Goal: Task Accomplishment & Management: Use online tool/utility

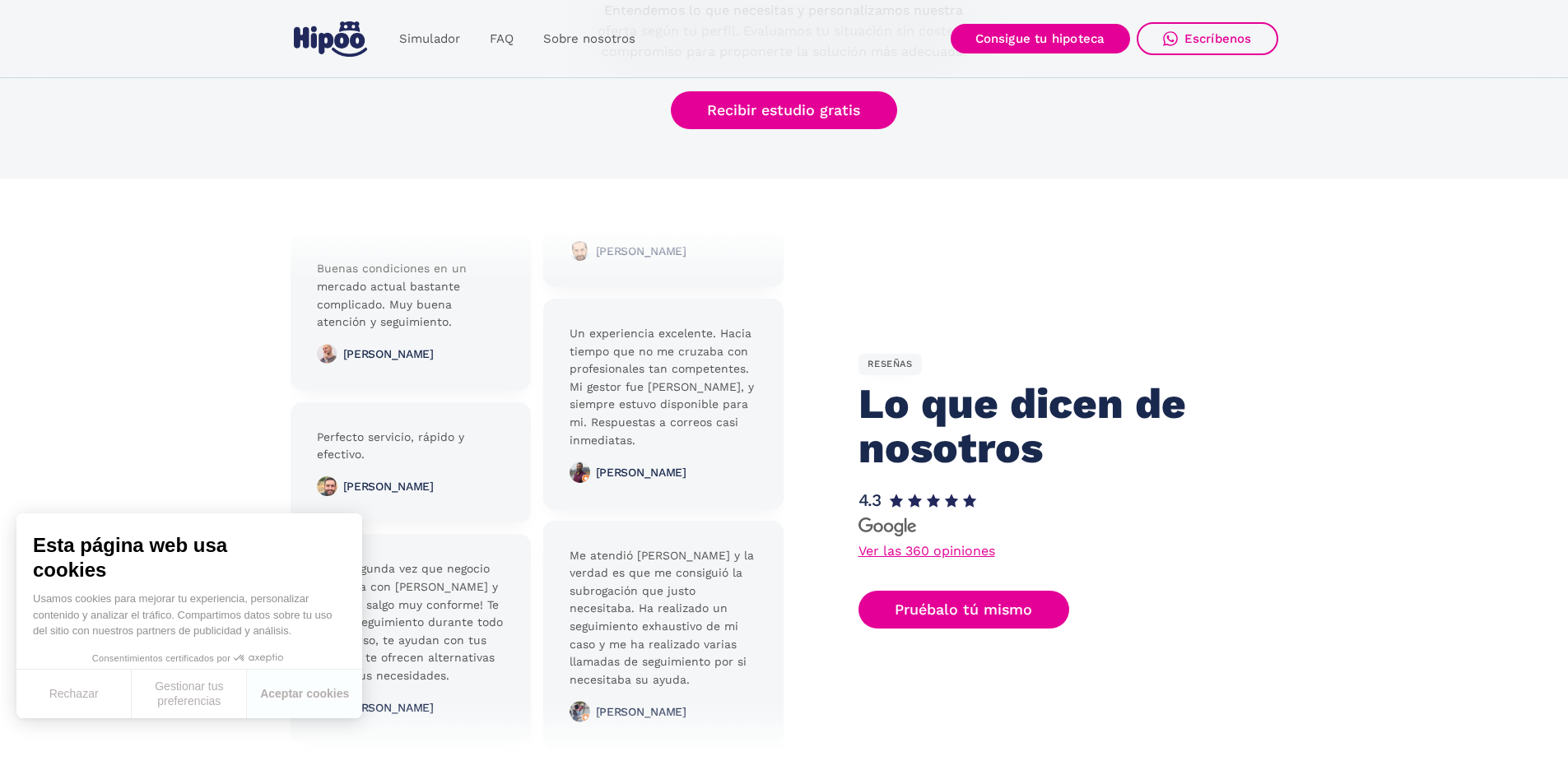
scroll to position [3538, 0]
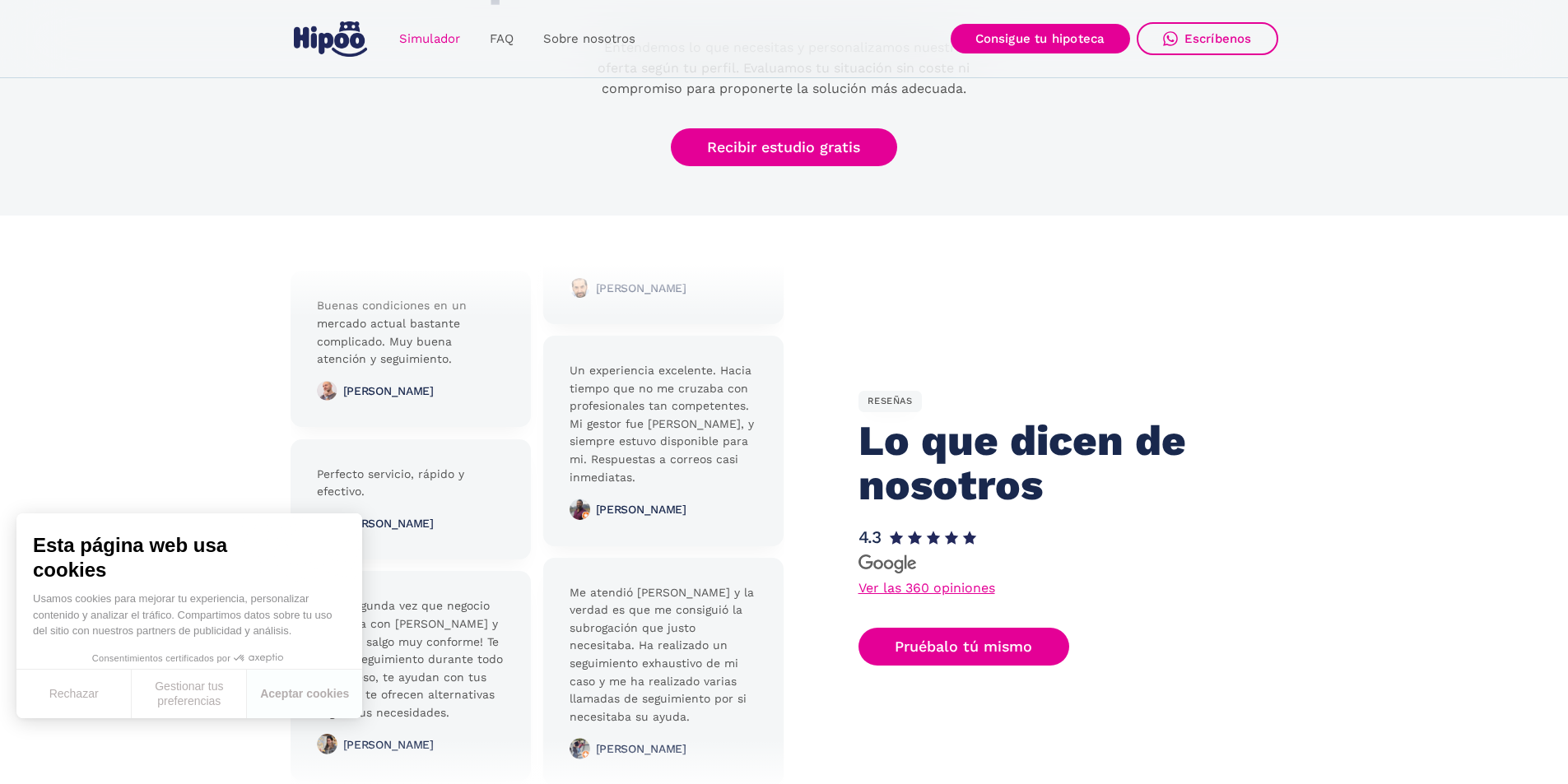
click at [425, 31] on link "Simulador" at bounding box center [430, 39] width 90 height 32
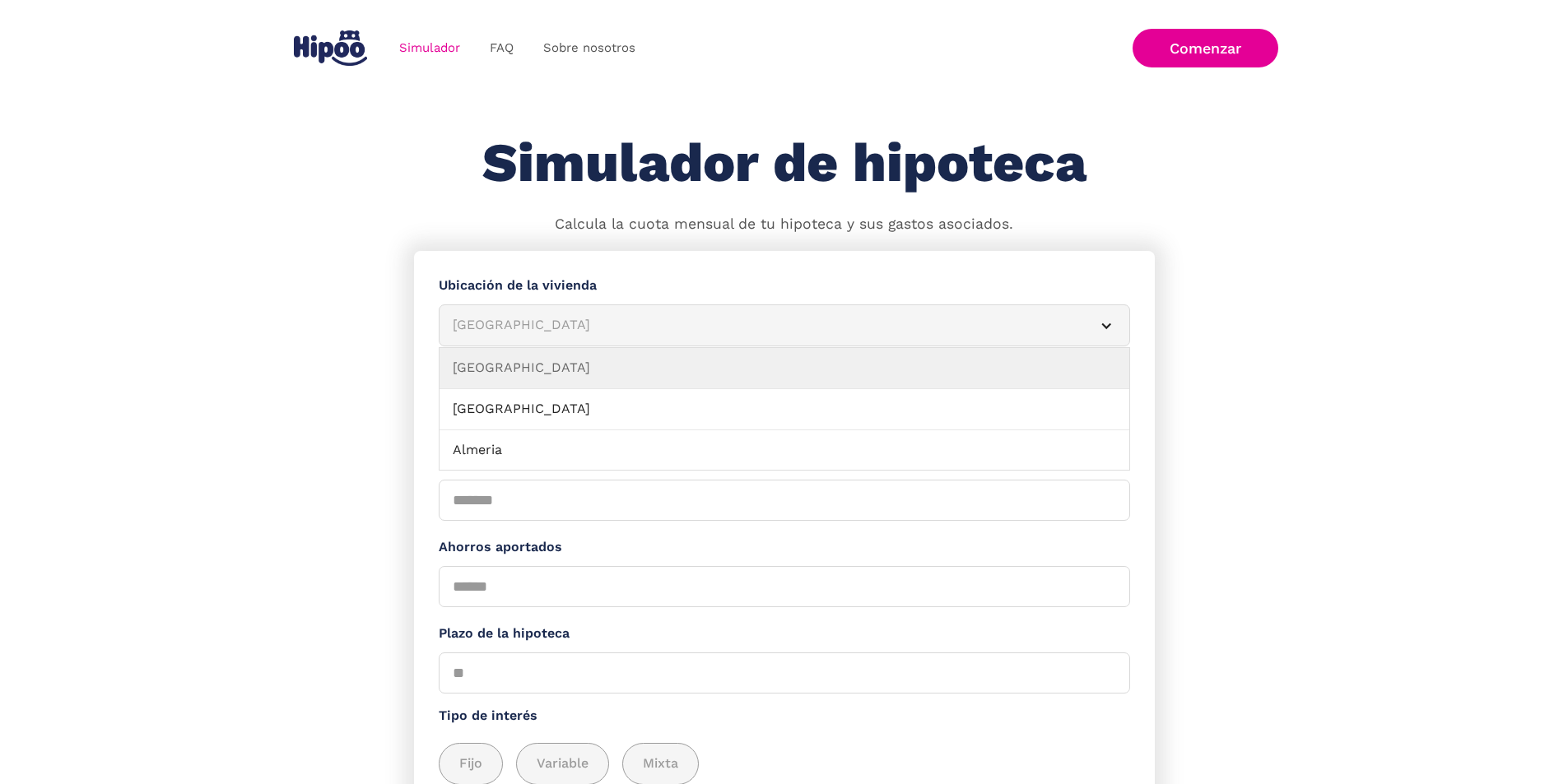
click at [604, 325] on div "Albacete" at bounding box center [764, 325] width 624 height 21
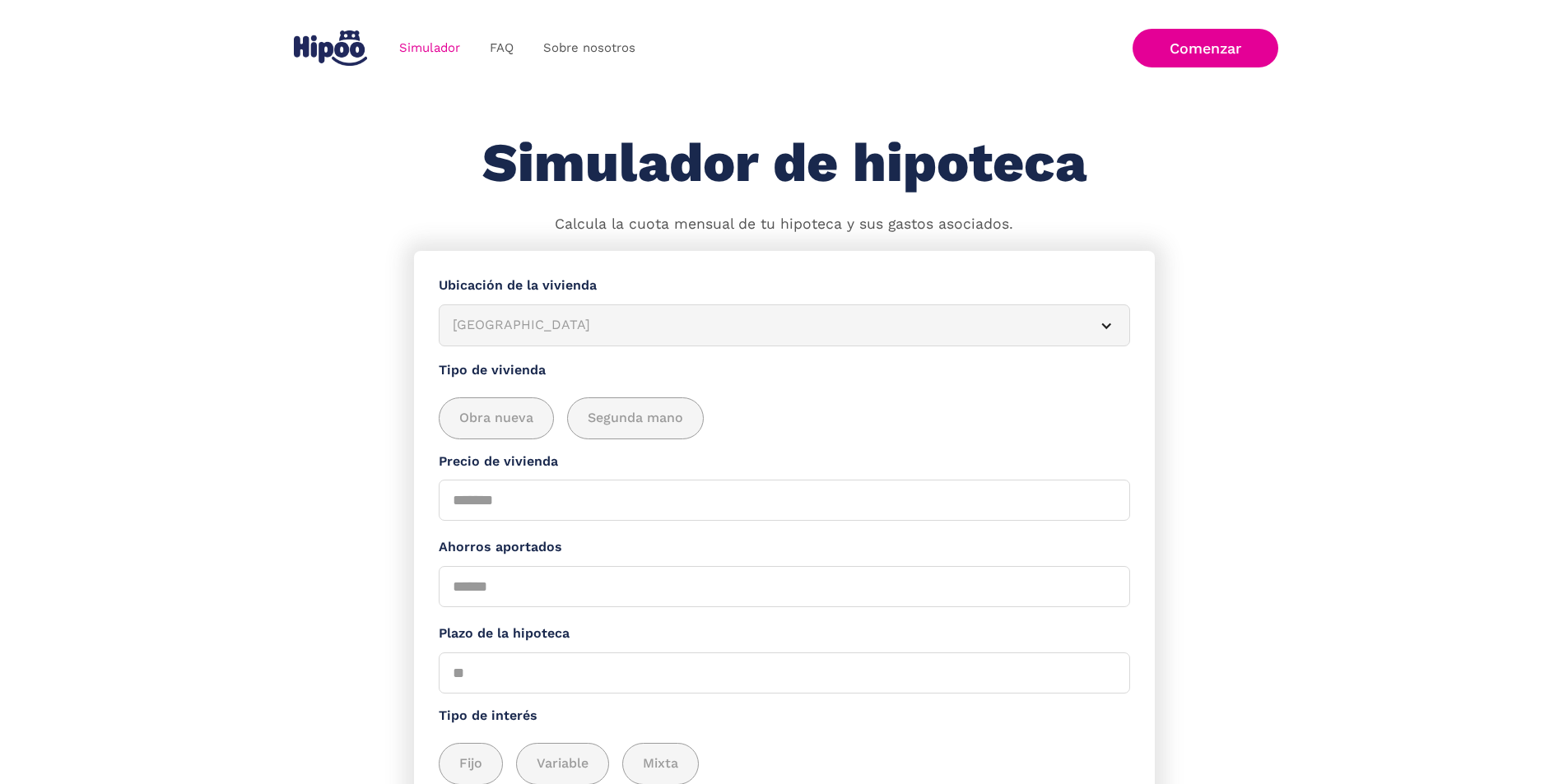
click at [604, 325] on div "Albacete" at bounding box center [764, 325] width 624 height 21
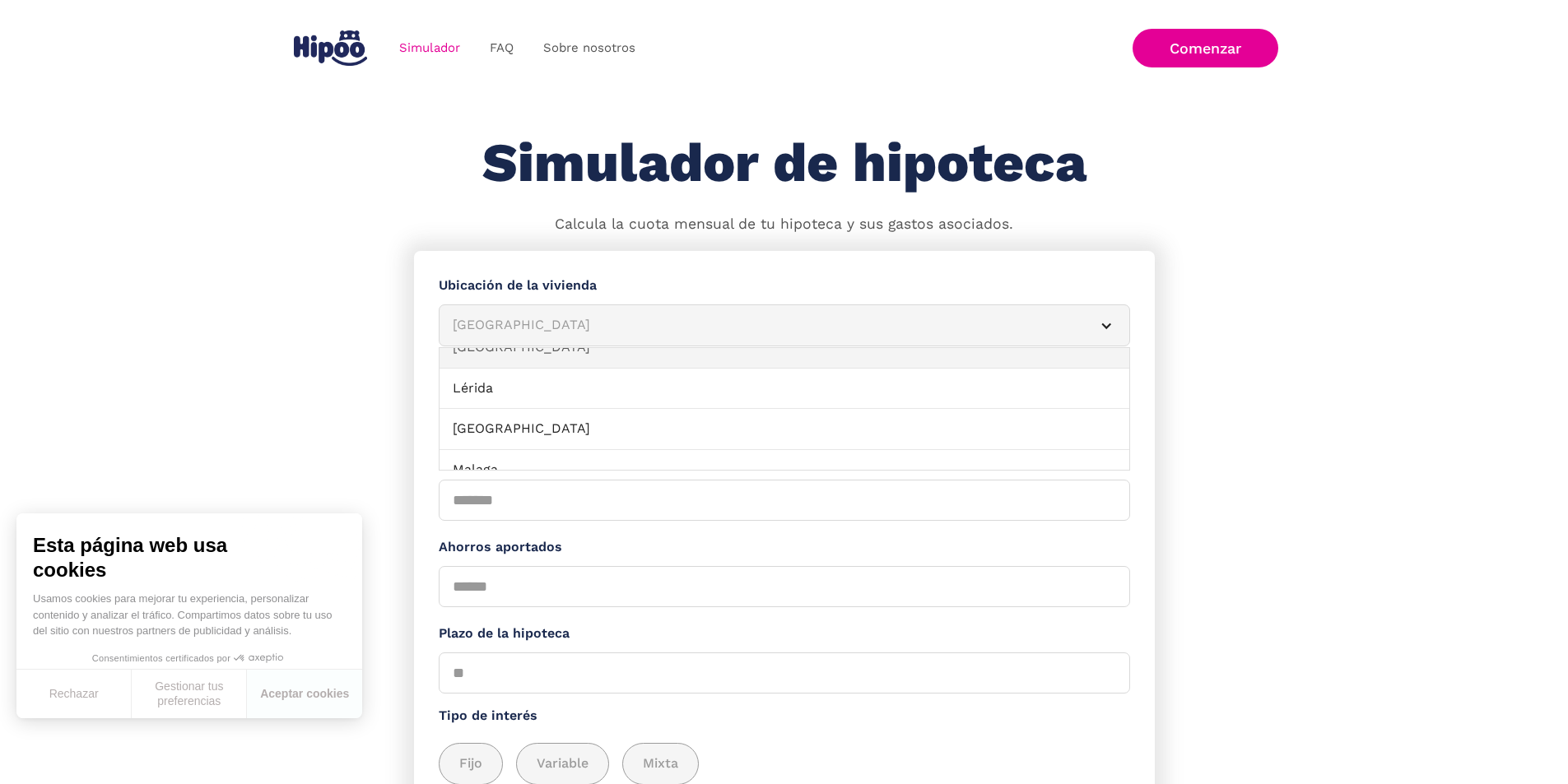
scroll to position [1070, 0]
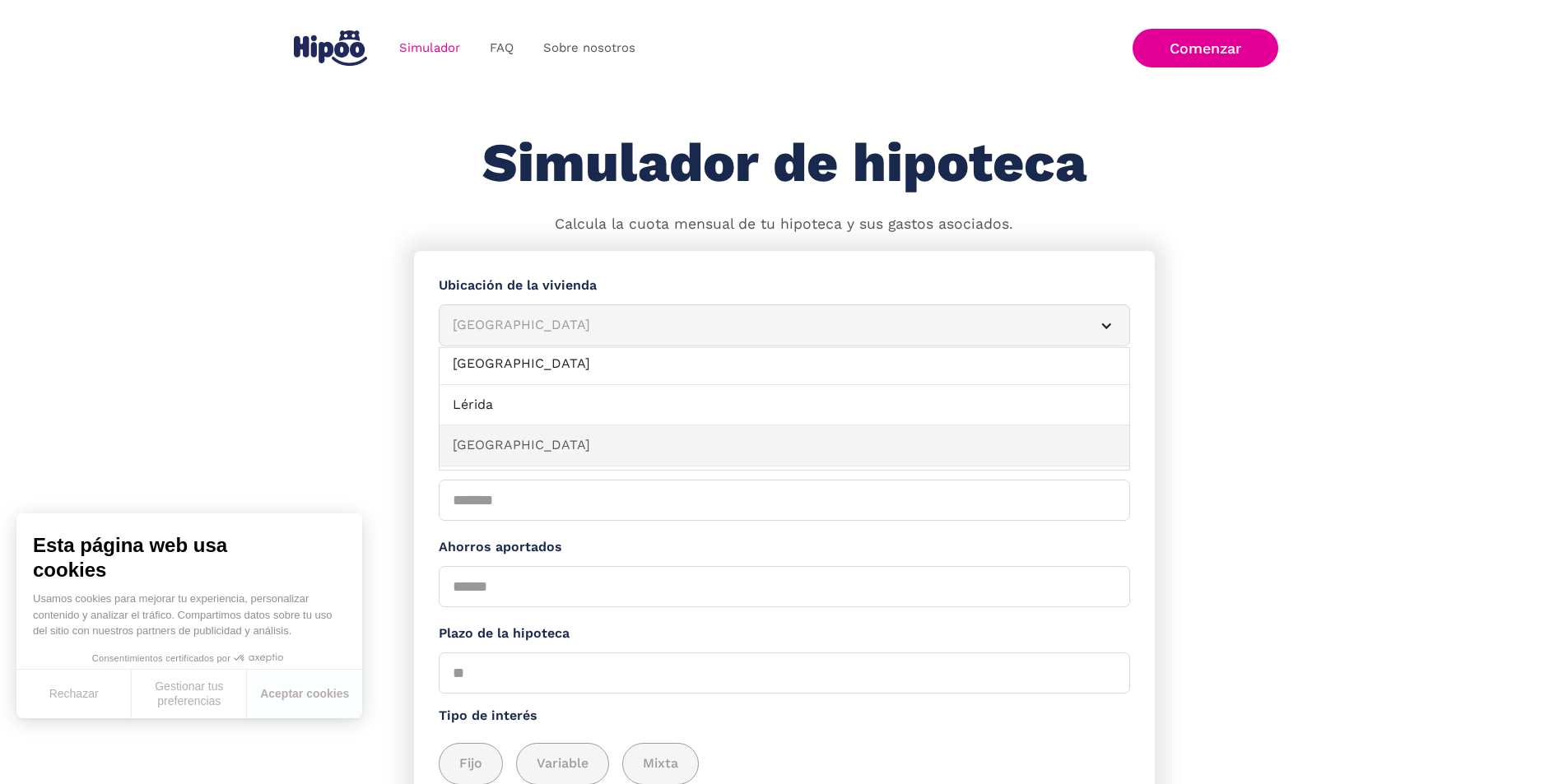
click at [490, 460] on link "[GEOGRAPHIC_DATA]" at bounding box center [784, 447] width 689 height 41
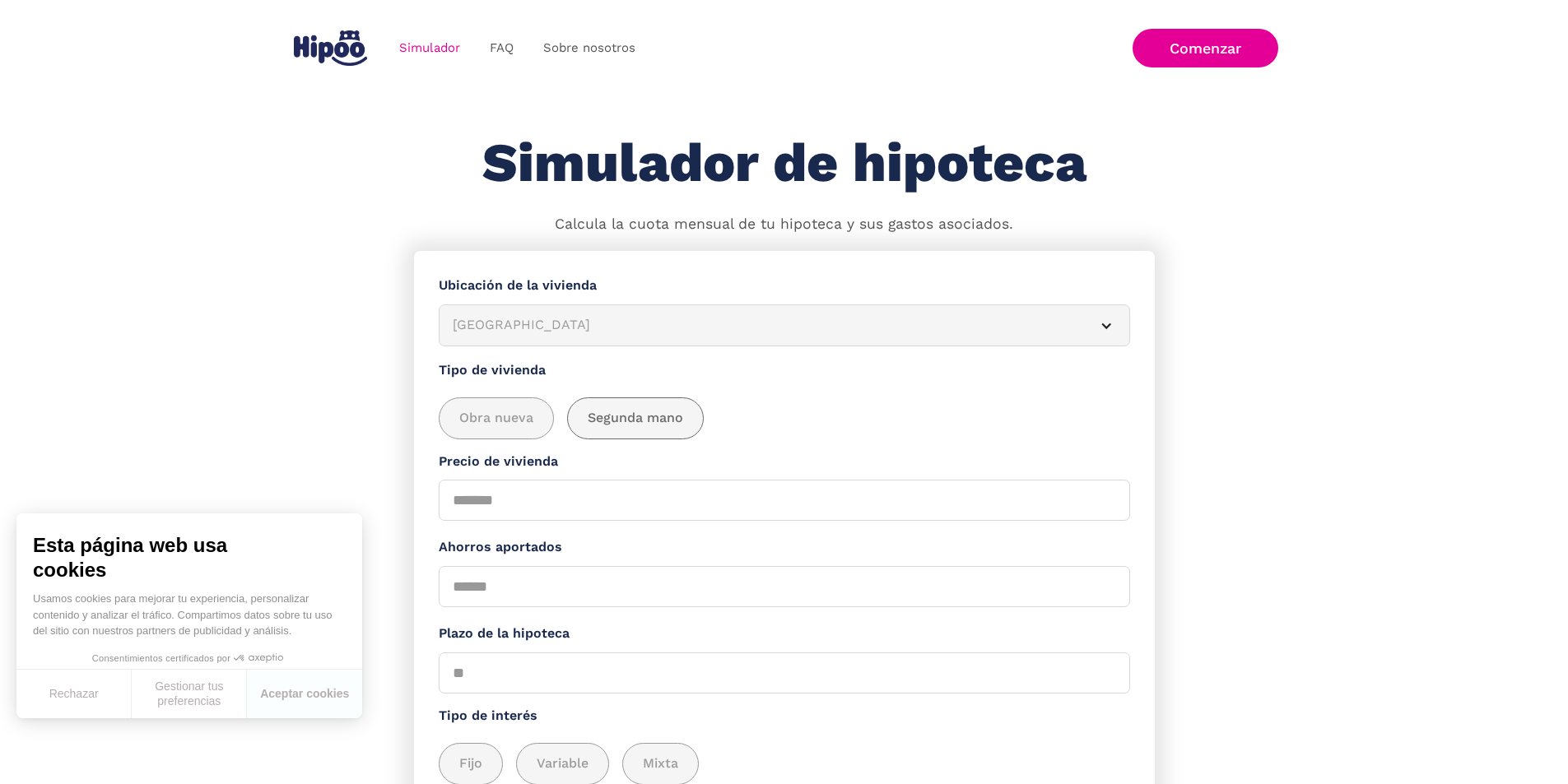
click at [658, 414] on div "add_description_here" at bounding box center [636, 418] width 135 height 40
click at [520, 521] on input "Precio de vivienda" at bounding box center [784, 500] width 691 height 41
type input "******"
click at [630, 586] on input "Ahorros aportados" at bounding box center [784, 587] width 691 height 41
click at [1104, 591] on input "*" at bounding box center [784, 587] width 691 height 41
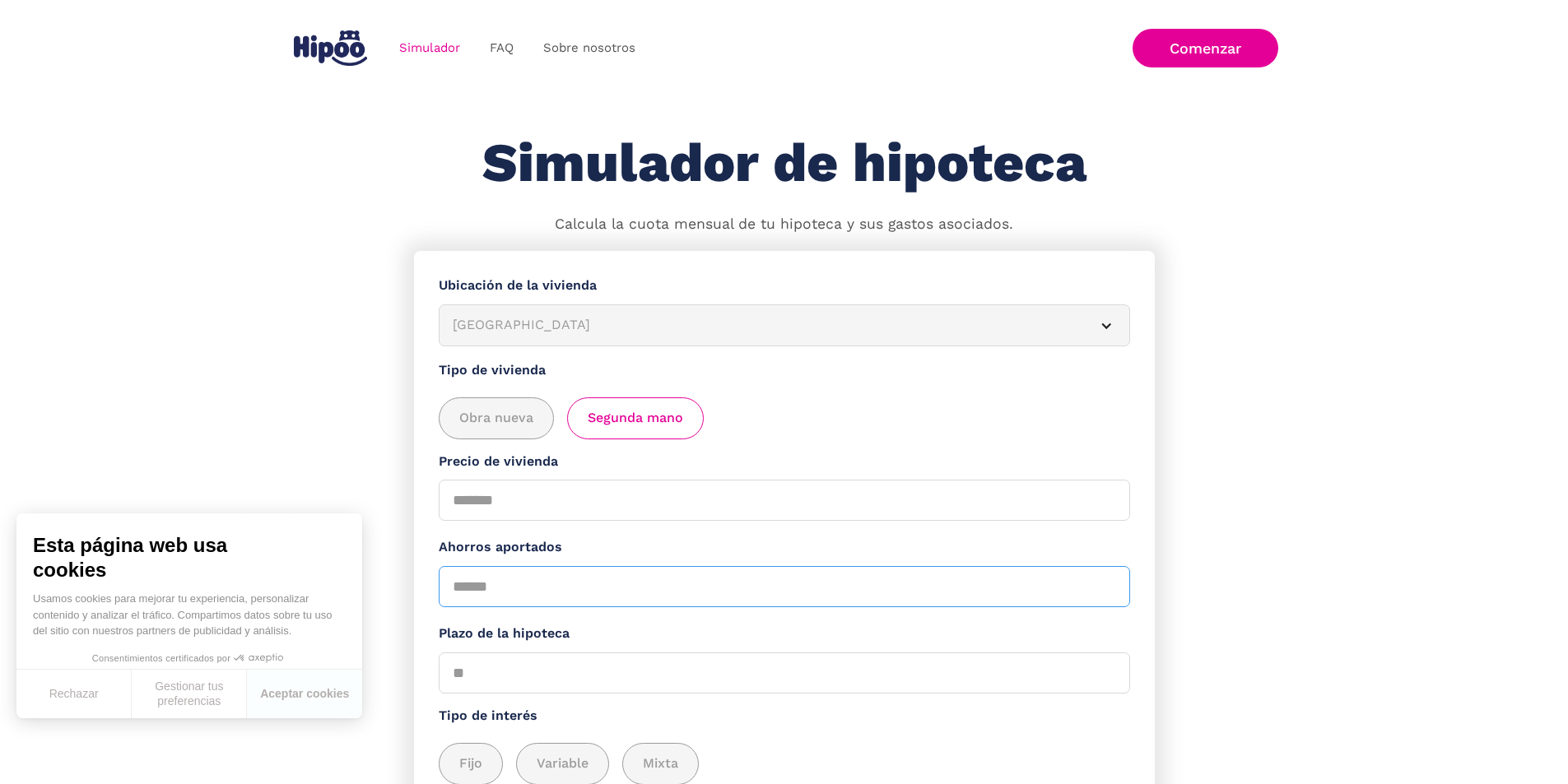
click at [1104, 591] on input "*" at bounding box center [784, 587] width 691 height 41
type input "*"
click at [1104, 591] on input "*" at bounding box center [784, 587] width 691 height 41
click at [858, 607] on input "*" at bounding box center [784, 587] width 691 height 41
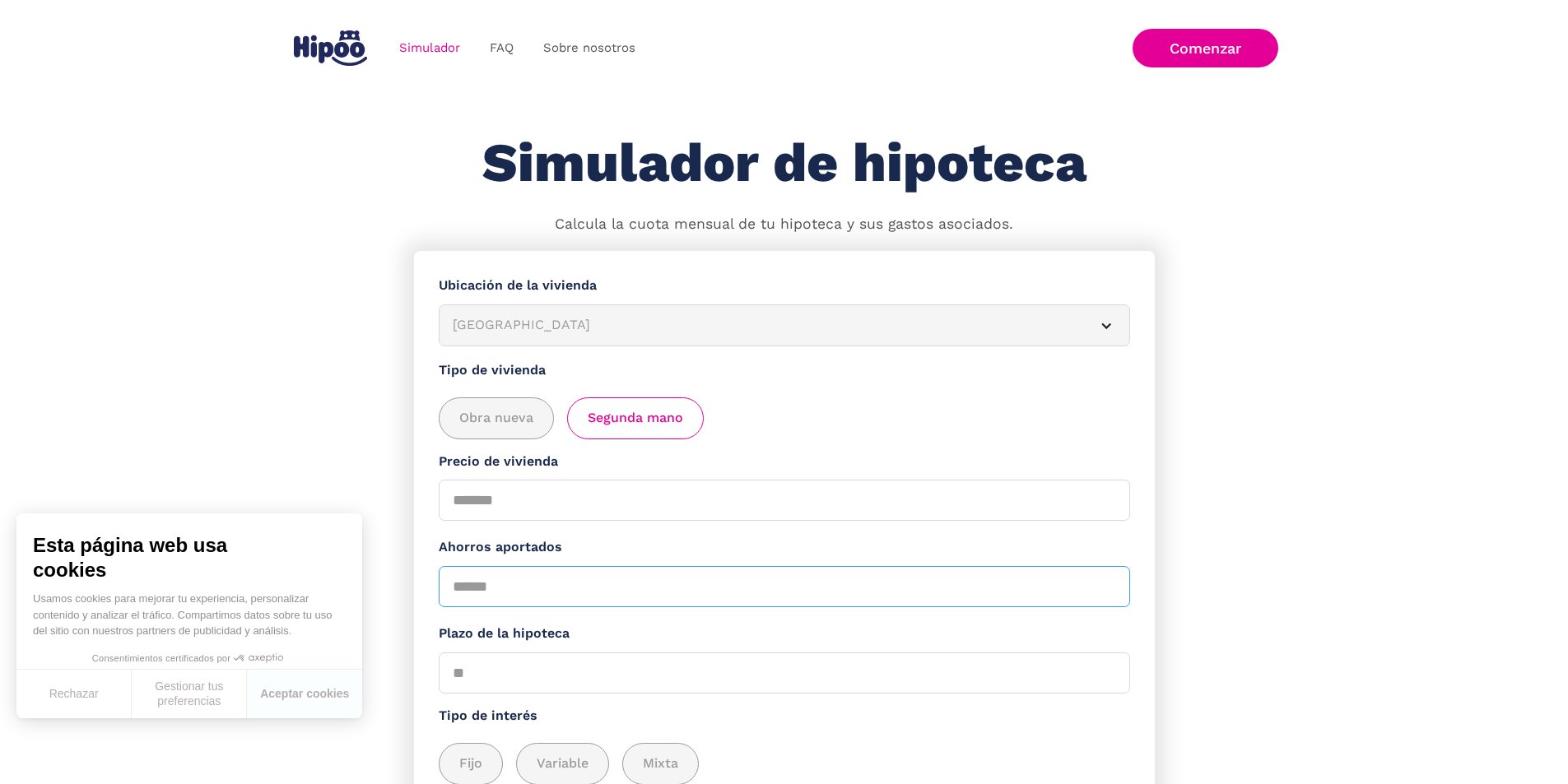
click at [858, 607] on input "*" at bounding box center [784, 587] width 691 height 41
drag, startPoint x: 851, startPoint y: 610, endPoint x: 261, endPoint y: 551, distance: 592.9
click at [261, 551] on body "**********" at bounding box center [784, 476] width 1568 height 952
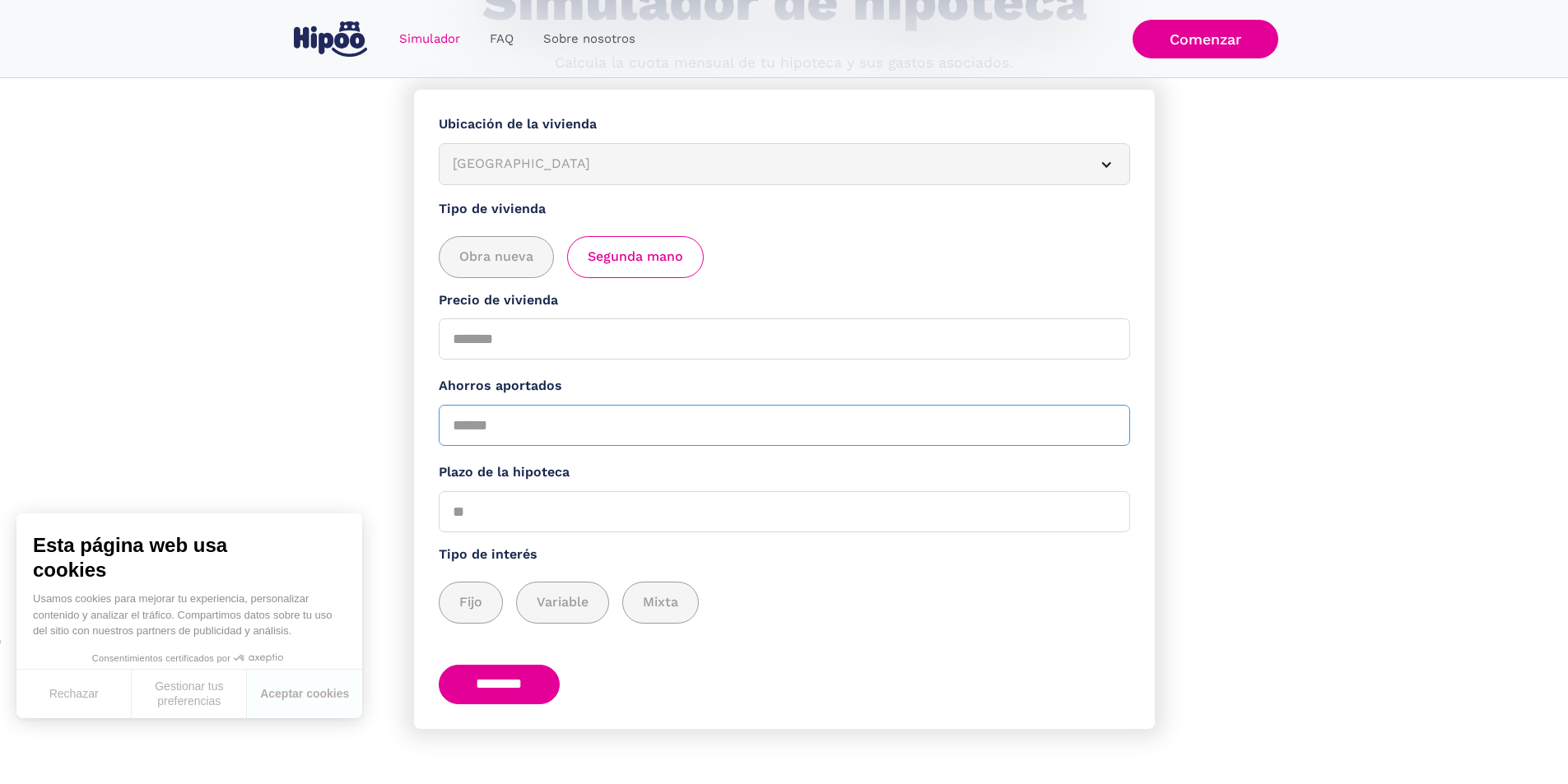
scroll to position [165, 0]
click at [731, 494] on div "Plazo de la hipoteca 0 20 ** ** ** 20 25 30" at bounding box center [784, 494] width 691 height 70
click at [1095, 510] on input "**" at bounding box center [784, 509] width 691 height 41
click at [1101, 513] on input "**" at bounding box center [784, 509] width 691 height 41
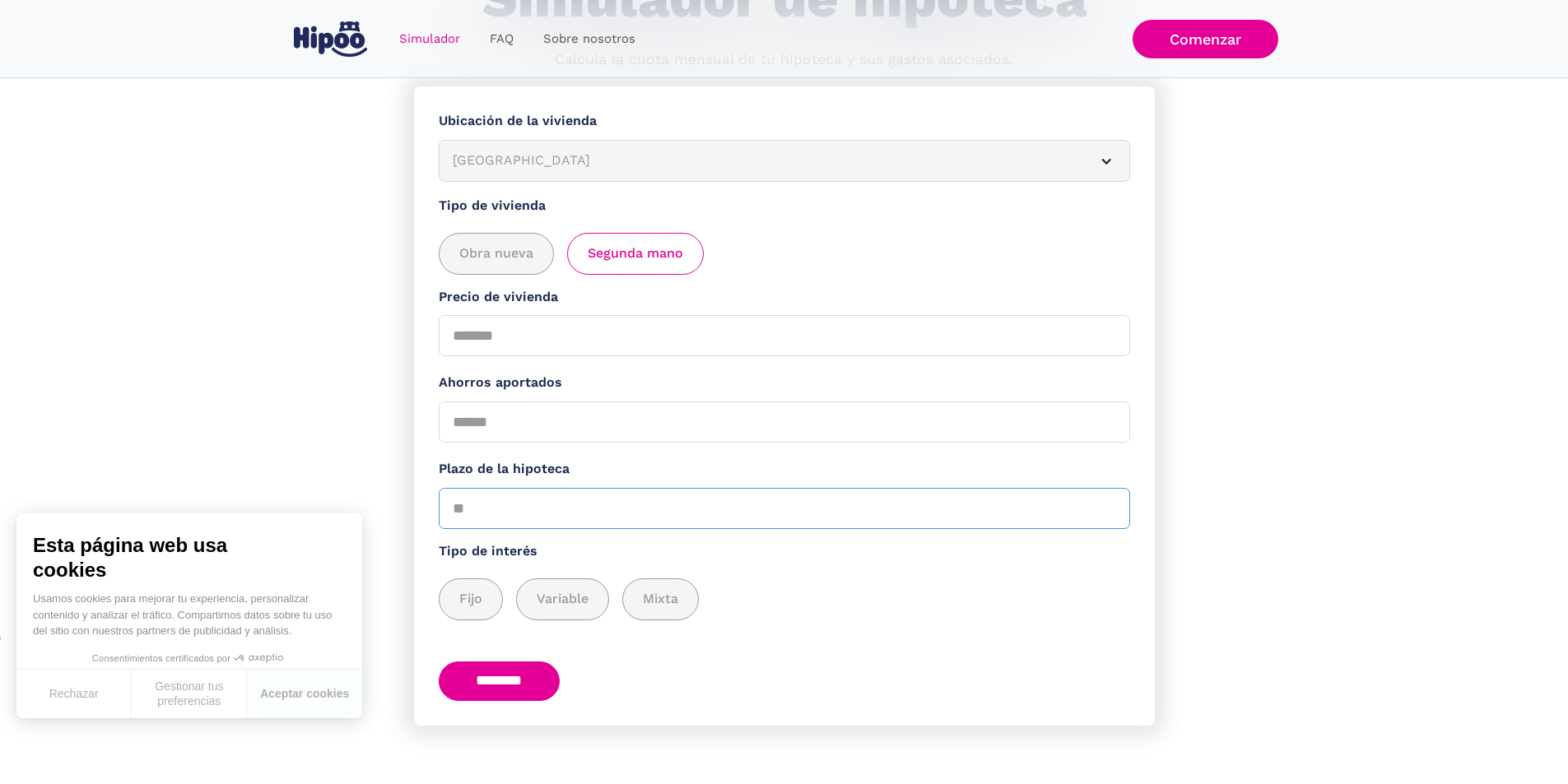
click at [1101, 513] on input "**" at bounding box center [784, 509] width 691 height 41
click at [1101, 525] on input "**" at bounding box center [784, 509] width 691 height 41
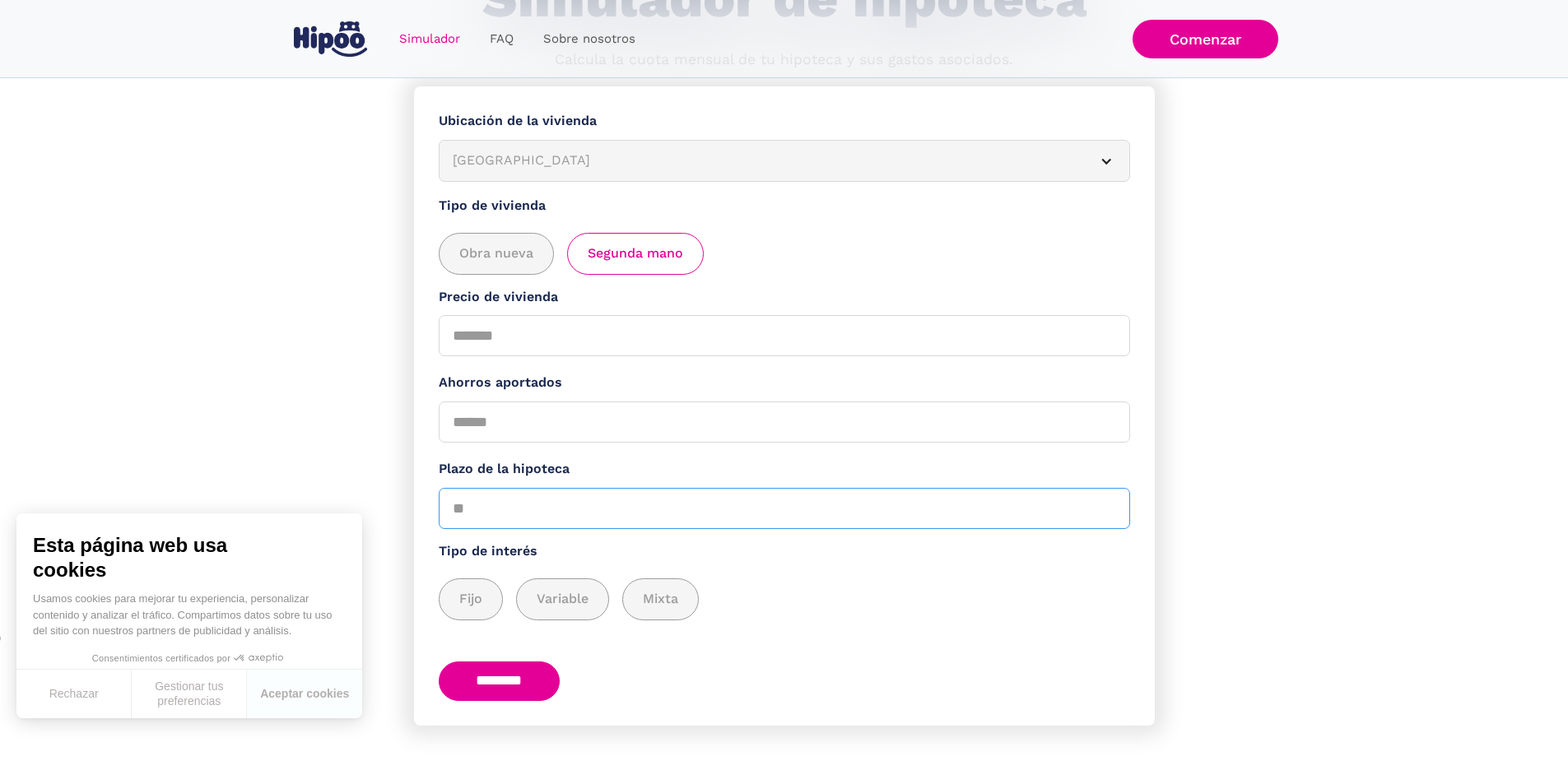
click at [1098, 511] on input "**" at bounding box center [784, 509] width 691 height 41
click at [1106, 521] on input "**" at bounding box center [784, 509] width 691 height 41
click at [1101, 519] on input "**" at bounding box center [784, 509] width 691 height 41
type input "**"
click at [1101, 519] on input "**" at bounding box center [784, 509] width 691 height 41
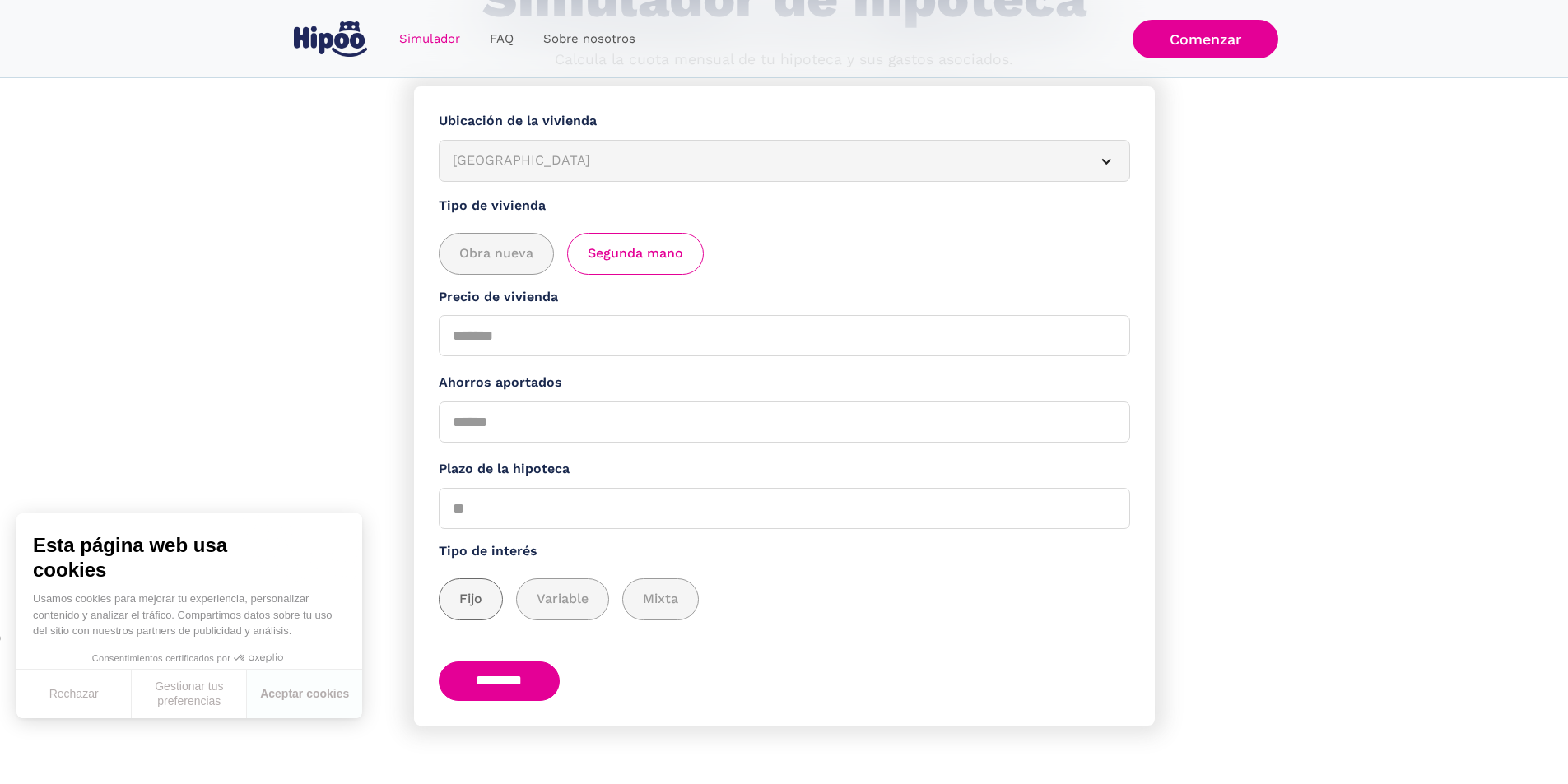
click at [491, 607] on div "add_description_here" at bounding box center [470, 599] width 63 height 40
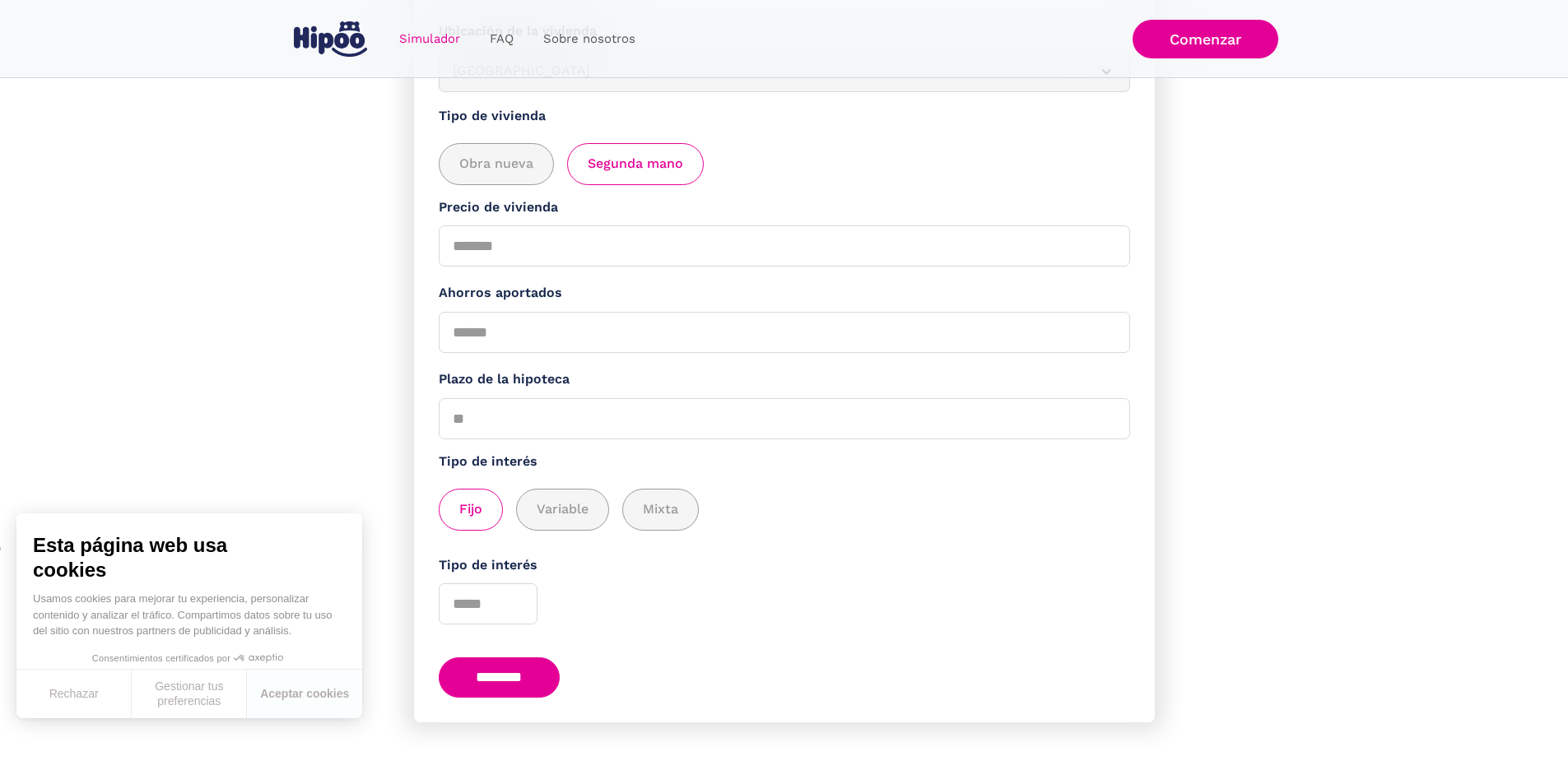
scroll to position [271, 0]
click at [633, 318] on input "Ahorros aportados" at bounding box center [784, 333] width 691 height 41
type input "*"
click at [868, 455] on label "Tipo de interés" at bounding box center [784, 463] width 691 height 21
click at [544, 669] on input "********" at bounding box center [500, 677] width 122 height 40
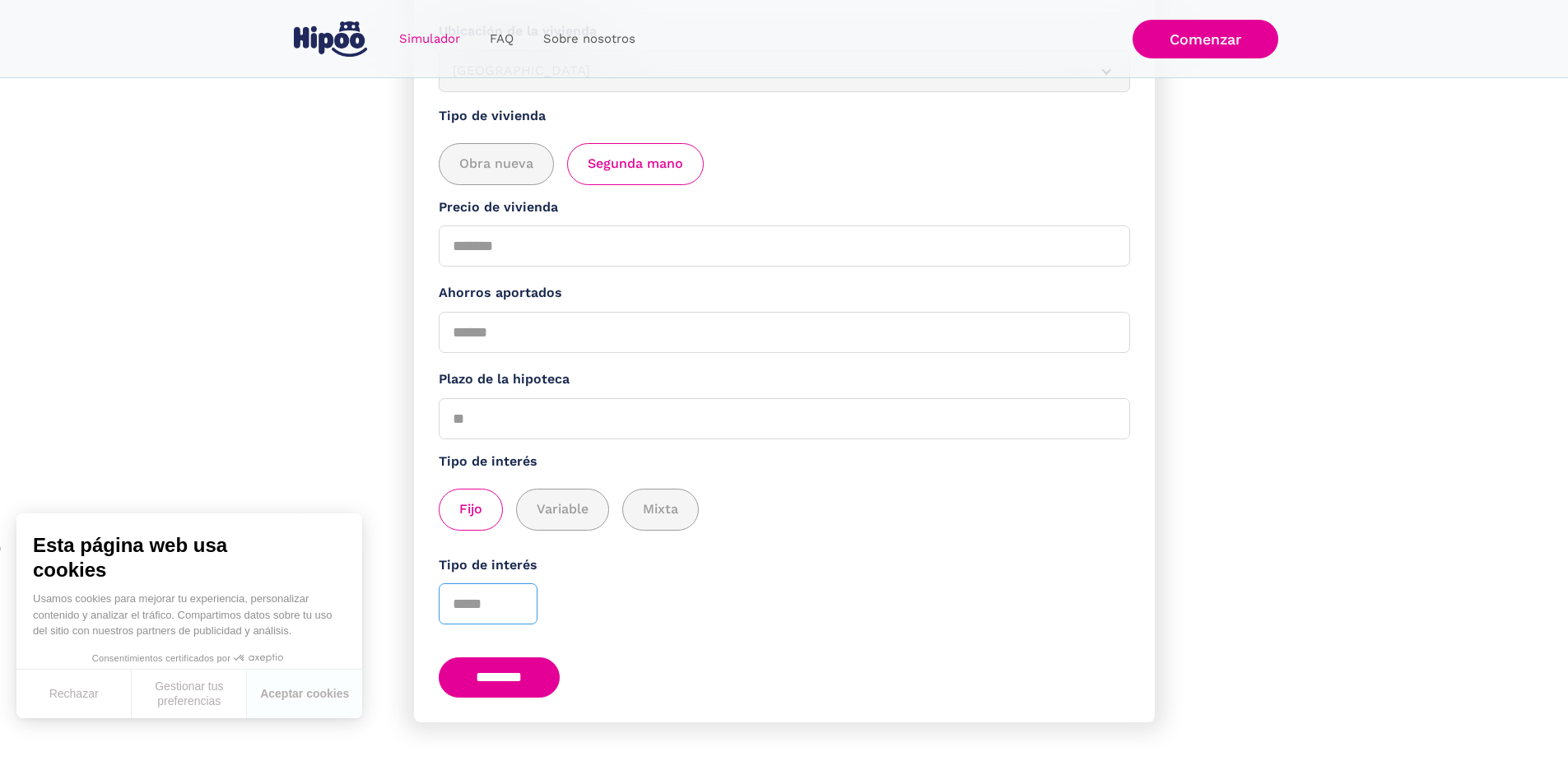
click at [481, 592] on input "Tipo de interés" at bounding box center [488, 604] width 99 height 41
click at [531, 590] on input "Tipo de interés" at bounding box center [488, 604] width 99 height 41
click at [525, 594] on input "*" at bounding box center [488, 604] width 99 height 41
click at [523, 588] on input "*" at bounding box center [488, 604] width 99 height 41
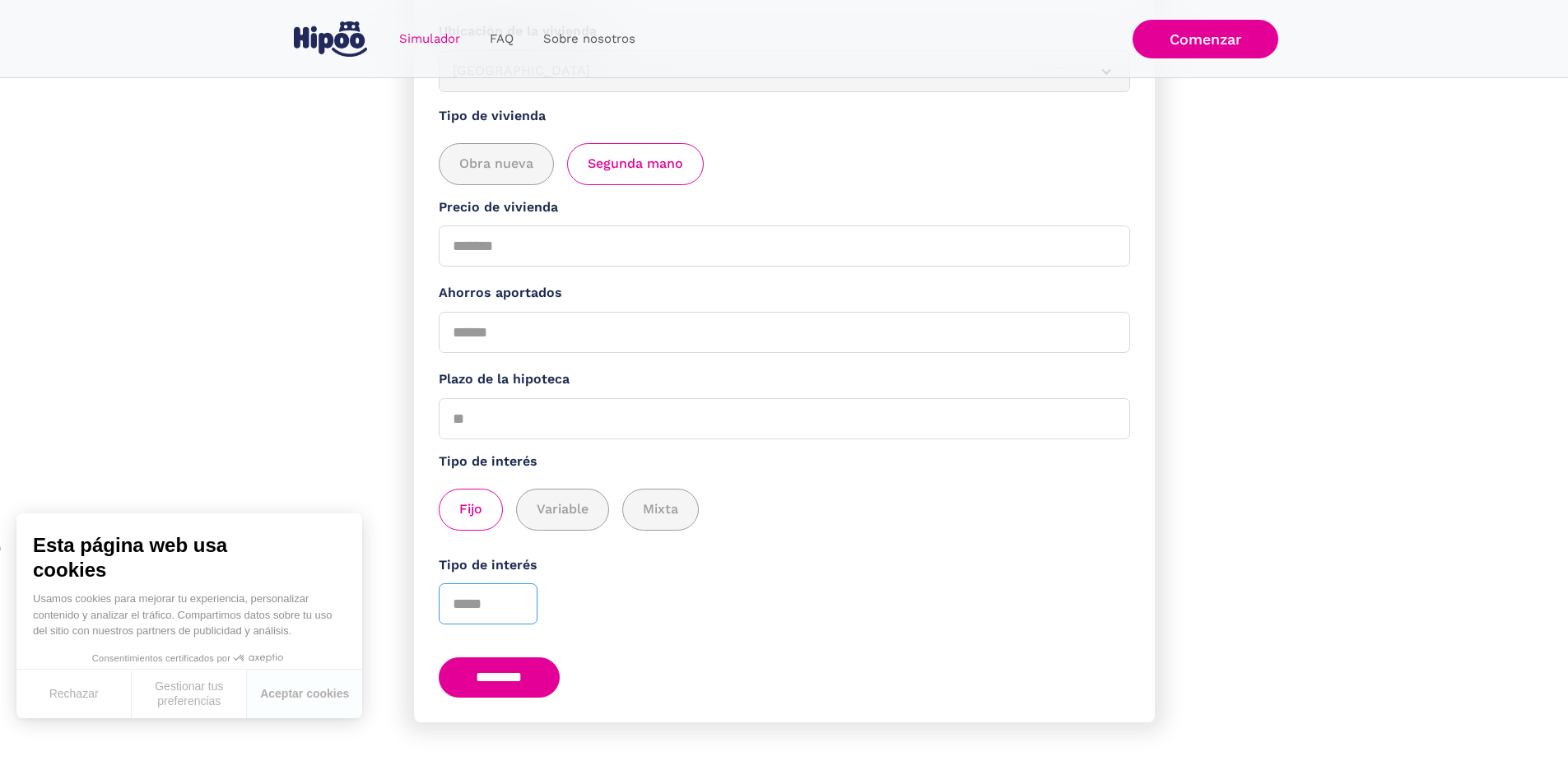
click at [523, 588] on input "*" at bounding box center [488, 604] width 99 height 41
click at [525, 604] on input "*" at bounding box center [488, 604] width 99 height 41
click at [521, 669] on input "********" at bounding box center [500, 677] width 122 height 40
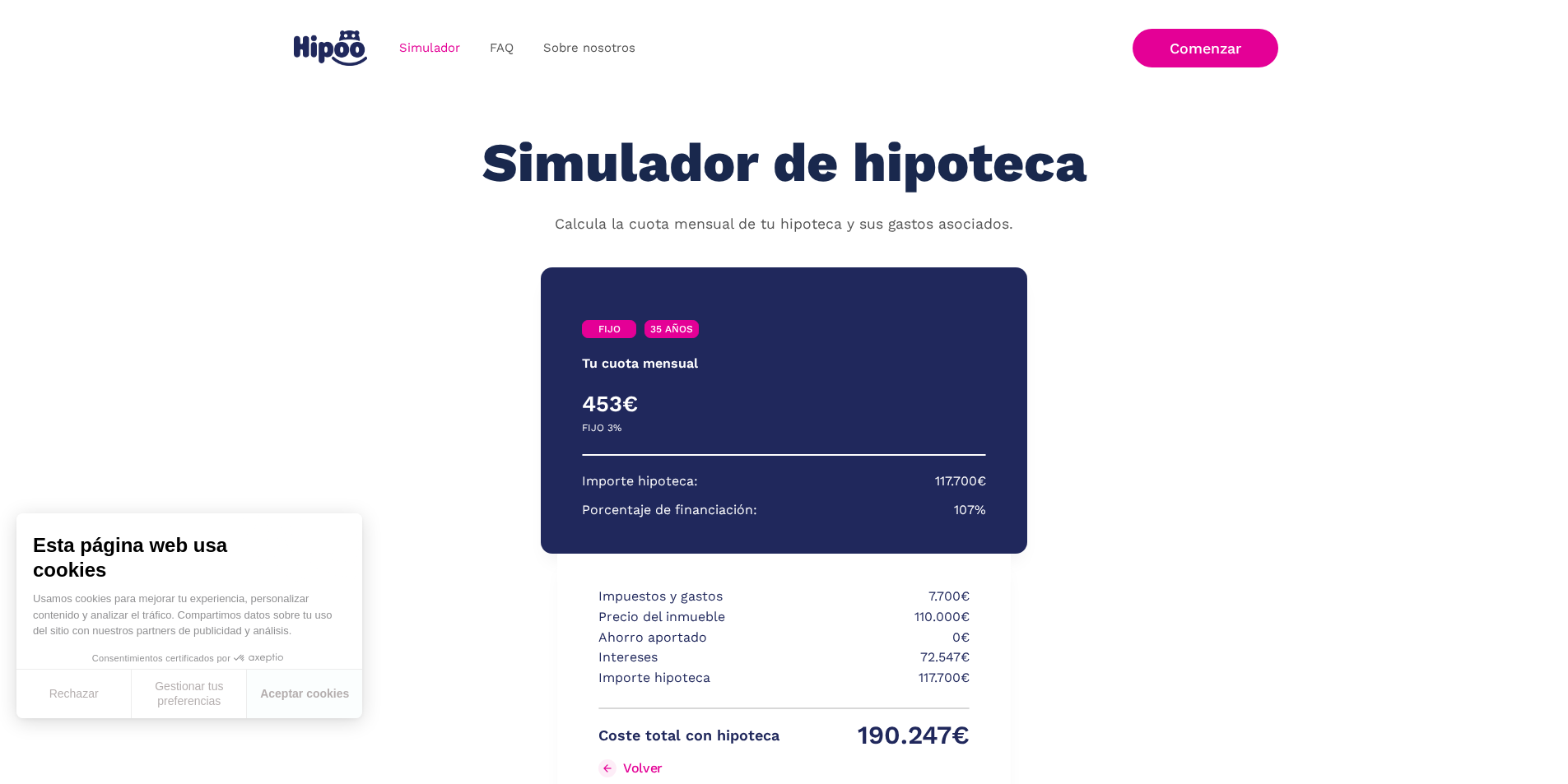
click at [700, 636] on p "Ahorro aportado" at bounding box center [689, 638] width 182 height 21
click at [923, 599] on p "7.700€" at bounding box center [879, 597] width 182 height 21
drag, startPoint x: 923, startPoint y: 599, endPoint x: 974, endPoint y: 597, distance: 51.0
click at [974, 597] on div "Impuestos y gastos 7.700€ Precio del inmueble 110.000€ Ahorro aportado 0€ Inter…" at bounding box center [784, 682] width 452 height 257
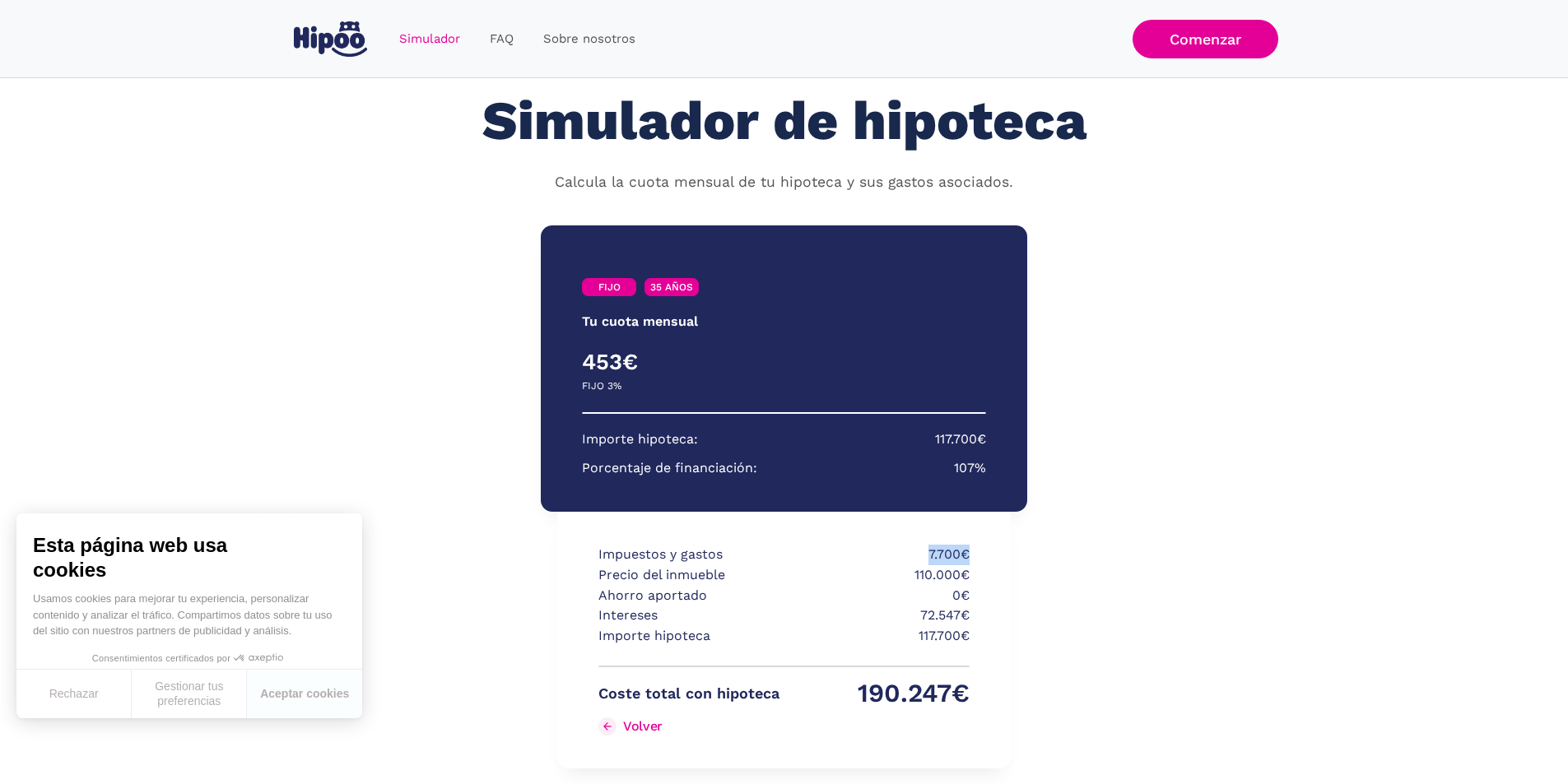
scroll to position [83, 0]
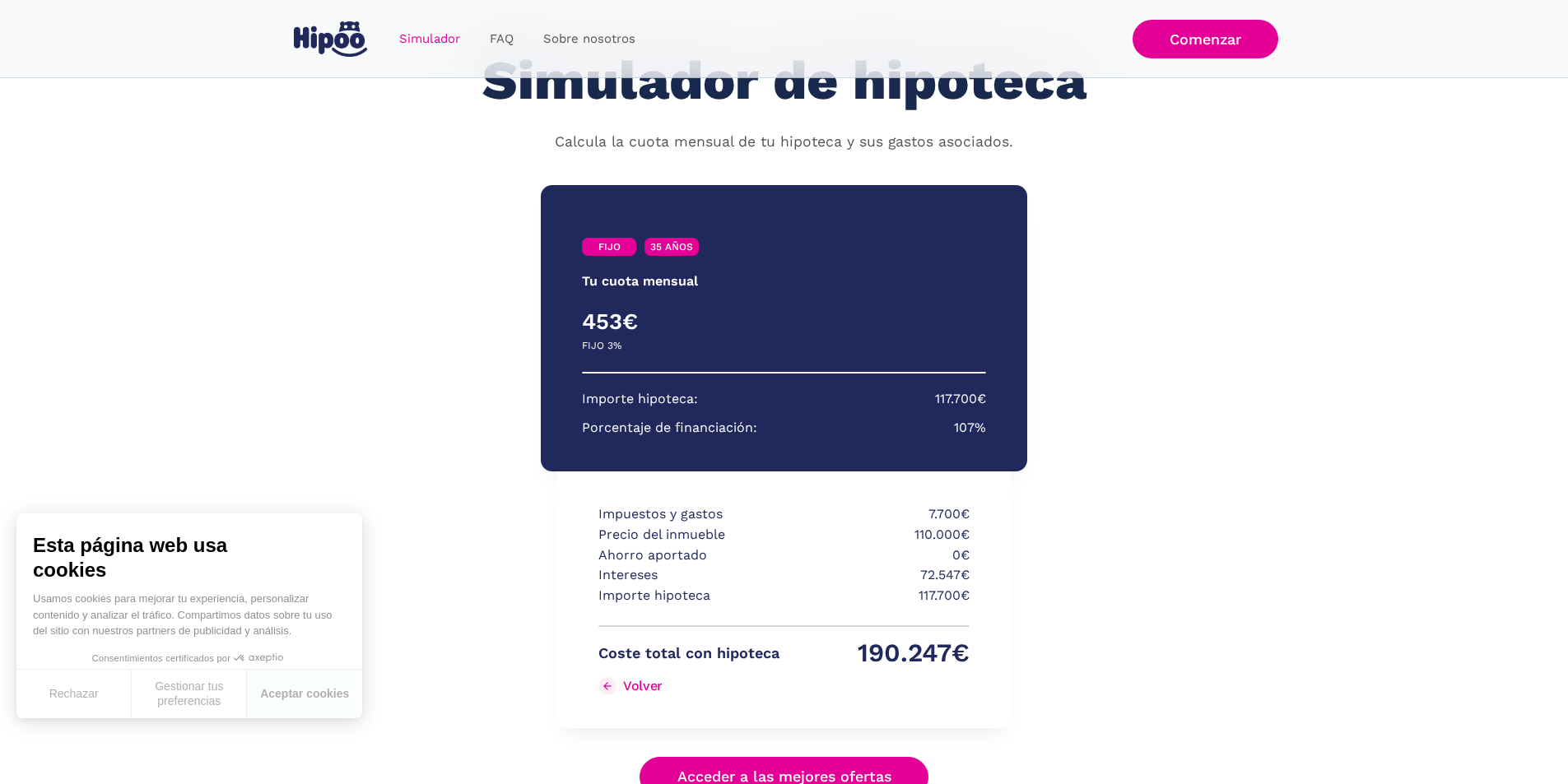
click at [913, 527] on p "110.000€" at bounding box center [879, 535] width 182 height 21
drag, startPoint x: 915, startPoint y: 534, endPoint x: 987, endPoint y: 534, distance: 72.0
click at [987, 534] on div "Impuestos y gastos 7.700€ Precio del inmueble 110.000€ Ahorro aportado 0€ Inter…" at bounding box center [784, 600] width 452 height 257
drag, startPoint x: 904, startPoint y: 572, endPoint x: 965, endPoint y: 577, distance: 61.2
click at [965, 577] on p "72.547€" at bounding box center [879, 575] width 182 height 21
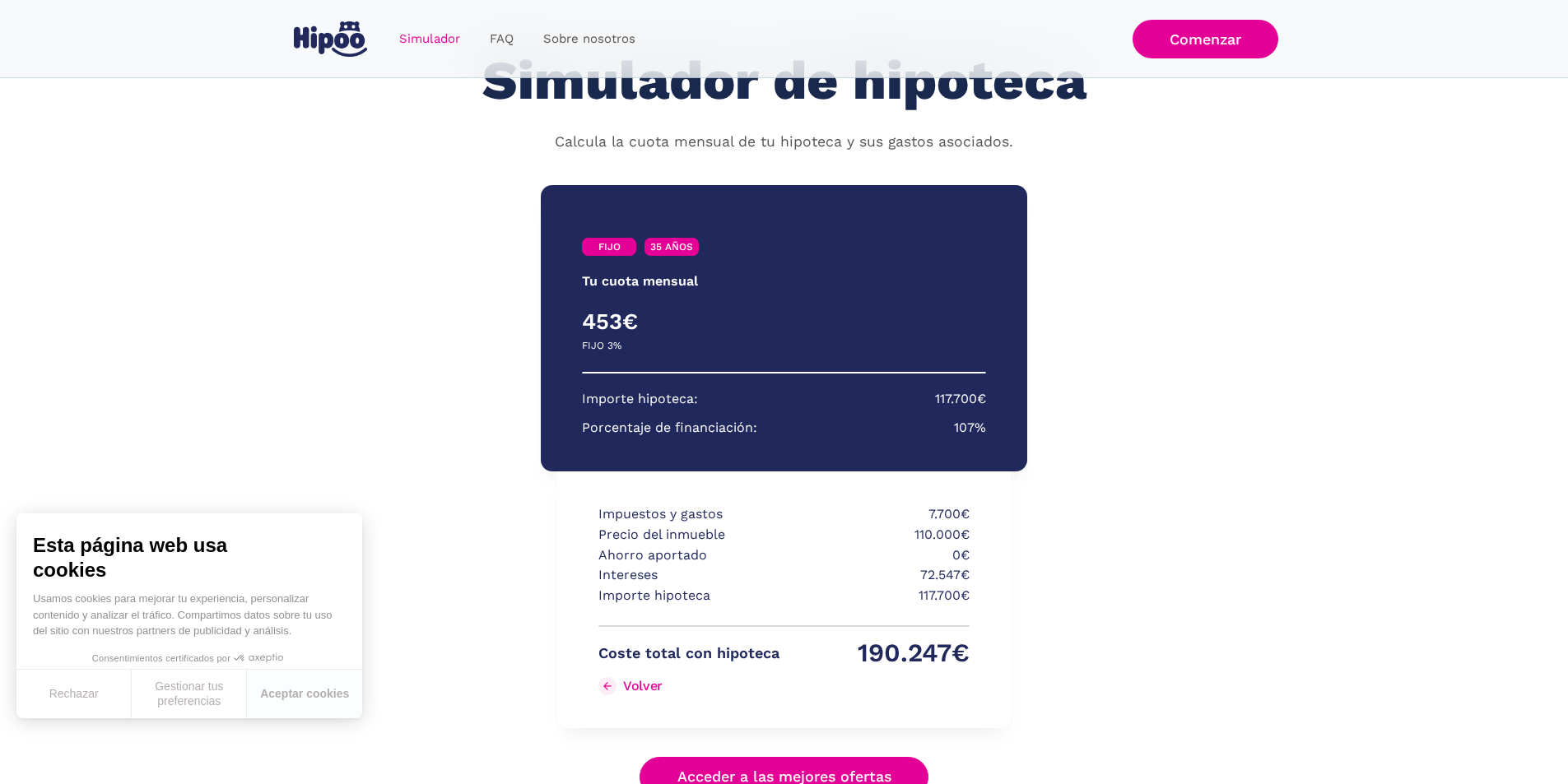
click at [904, 610] on div "Importe hipoteca 117.700€" at bounding box center [784, 601] width 372 height 31
drag, startPoint x: 703, startPoint y: 650, endPoint x: 1005, endPoint y: 661, distance: 302.2
click at [1005, 661] on div "Impuestos y gastos 7.700€ Precio del inmueble 110.000€ Ahorro aportado 0€ Inter…" at bounding box center [784, 600] width 452 height 257
drag, startPoint x: 951, startPoint y: 579, endPoint x: 990, endPoint y: 584, distance: 39.3
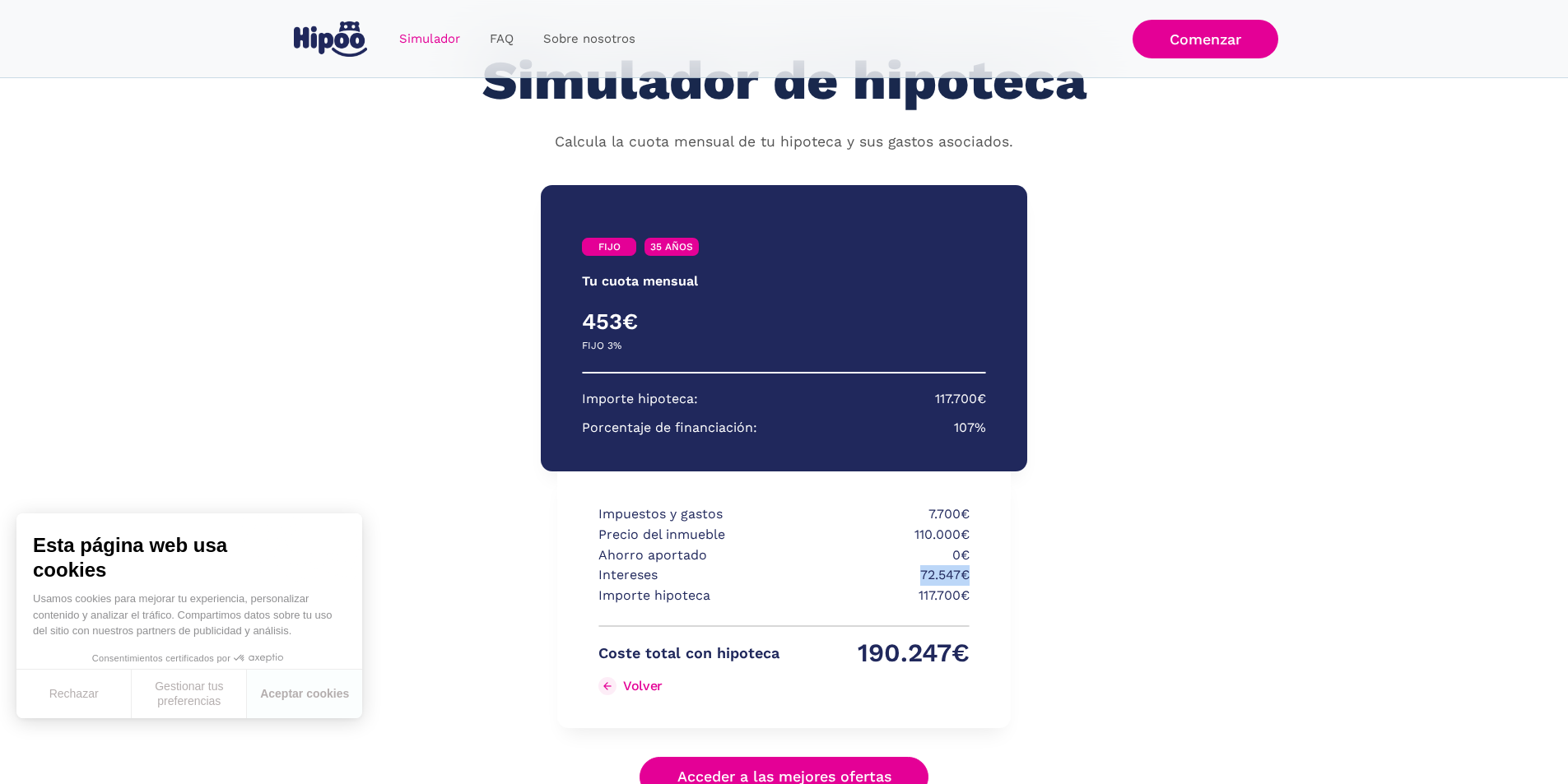
click at [990, 584] on div "Impuestos y gastos 7.700€ Precio del inmueble 110.000€ Ahorro aportado 0€ Inter…" at bounding box center [784, 600] width 452 height 257
click at [591, 589] on div "Impuestos y gastos 7.700€ Precio del inmueble 110.000€ Ahorro aportado 0€ Inter…" at bounding box center [784, 600] width 452 height 257
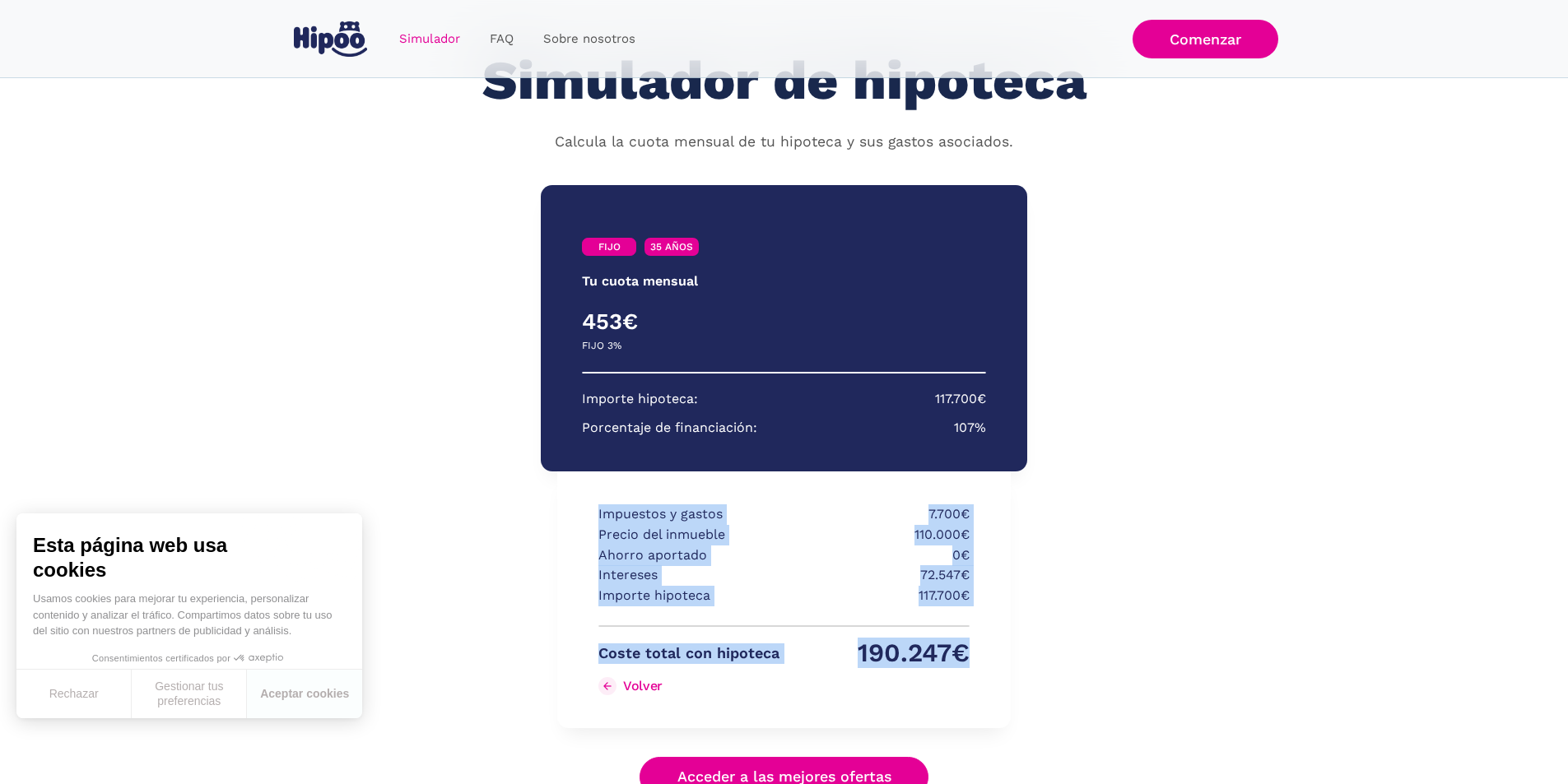
drag, startPoint x: 594, startPoint y: 503, endPoint x: 985, endPoint y: 632, distance: 411.7
click at [985, 632] on div "Impuestos y gastos 7.700€ Precio del inmueble 110.000€ Ahorro aportado 0€ Inter…" at bounding box center [784, 600] width 452 height 257
copy div "Impuestos y gastos 7.700€ Precio del inmueble 110.000€ Ahorro aportado 0€ Inter…"
click at [826, 578] on p "72.547€" at bounding box center [879, 575] width 182 height 21
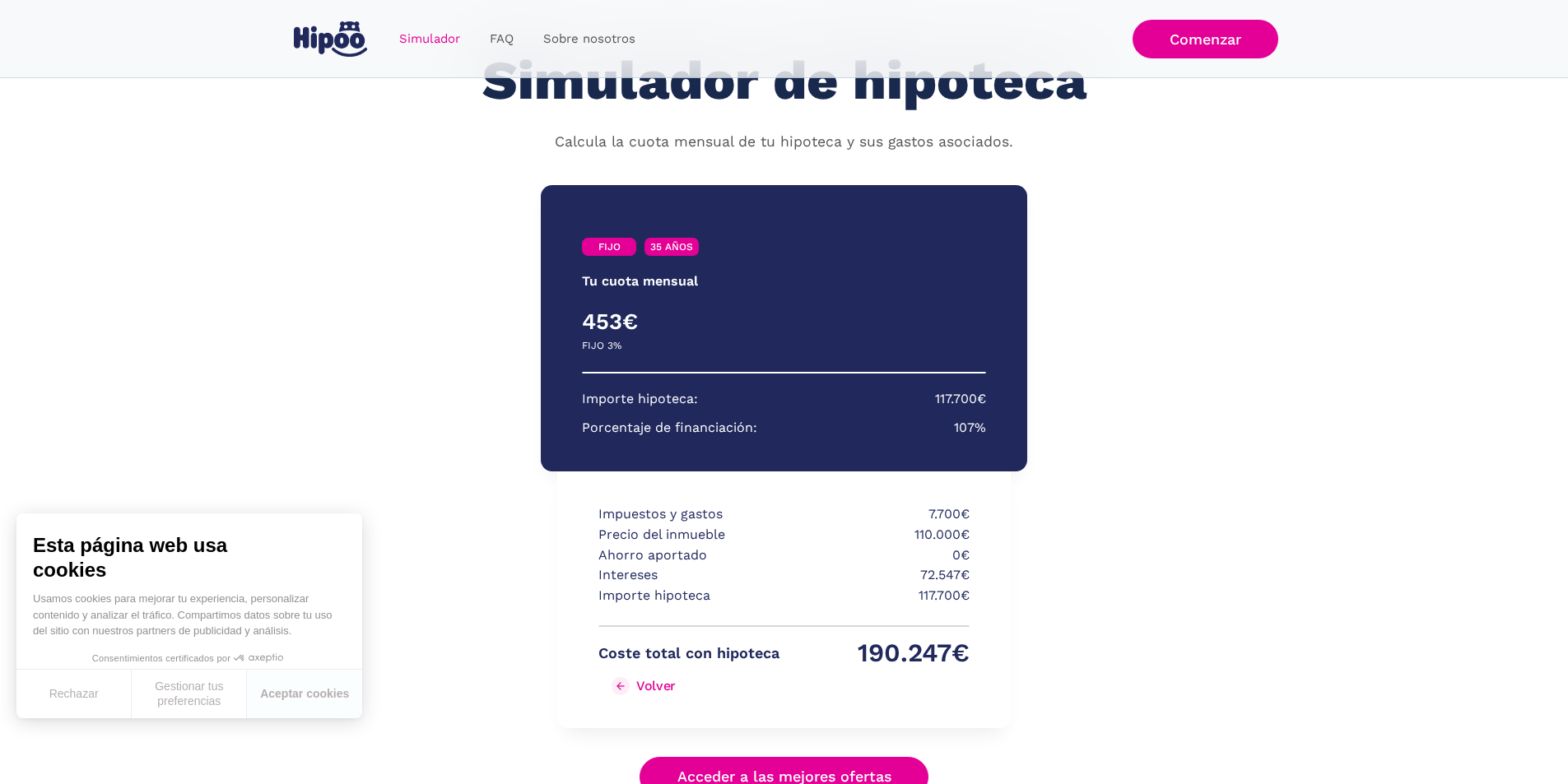
drag, startPoint x: 611, startPoint y: 670, endPoint x: 610, endPoint y: 690, distance: 20.0
click at [610, 684] on div "Coste total con hipoteca 190.247€ Volver" at bounding box center [784, 674] width 372 height 63
click at [610, 690] on link "Volver" at bounding box center [689, 686] width 182 height 26
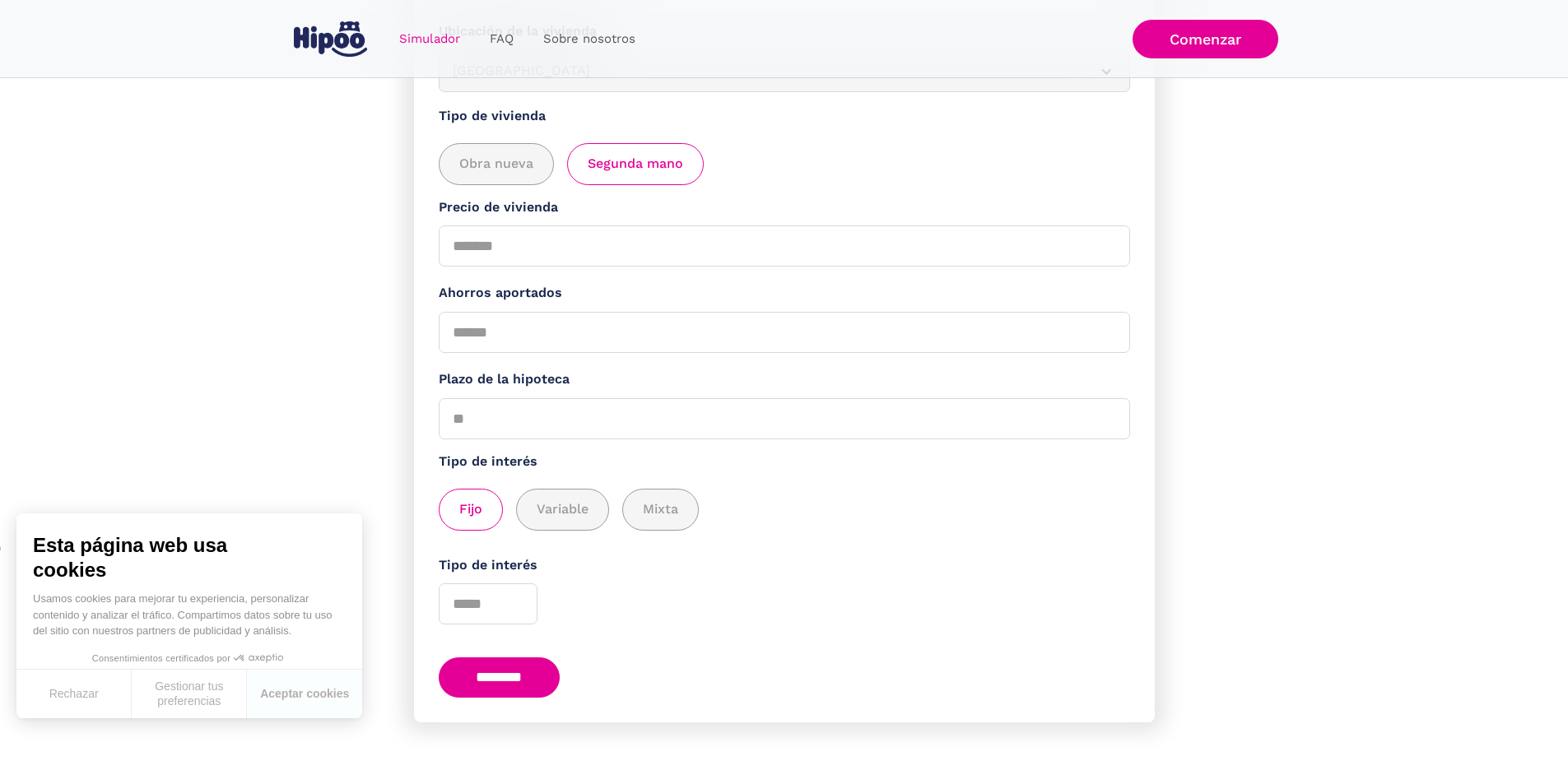
scroll to position [271, 0]
type input "*"
click at [525, 601] on input "*" at bounding box center [488, 604] width 99 height 41
click at [551, 677] on input "********" at bounding box center [500, 677] width 122 height 40
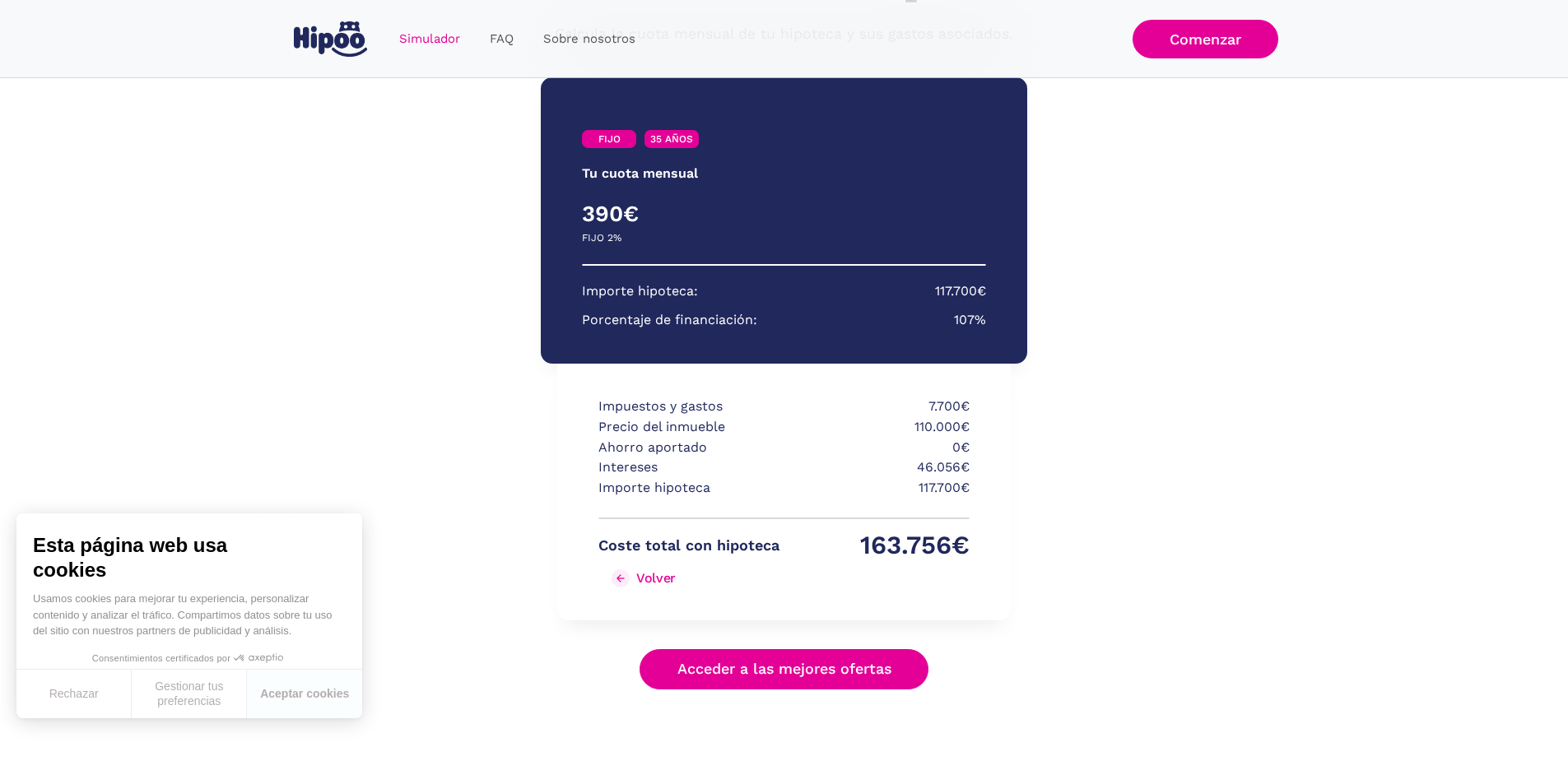
click at [647, 566] on link "Volver" at bounding box center [689, 578] width 182 height 26
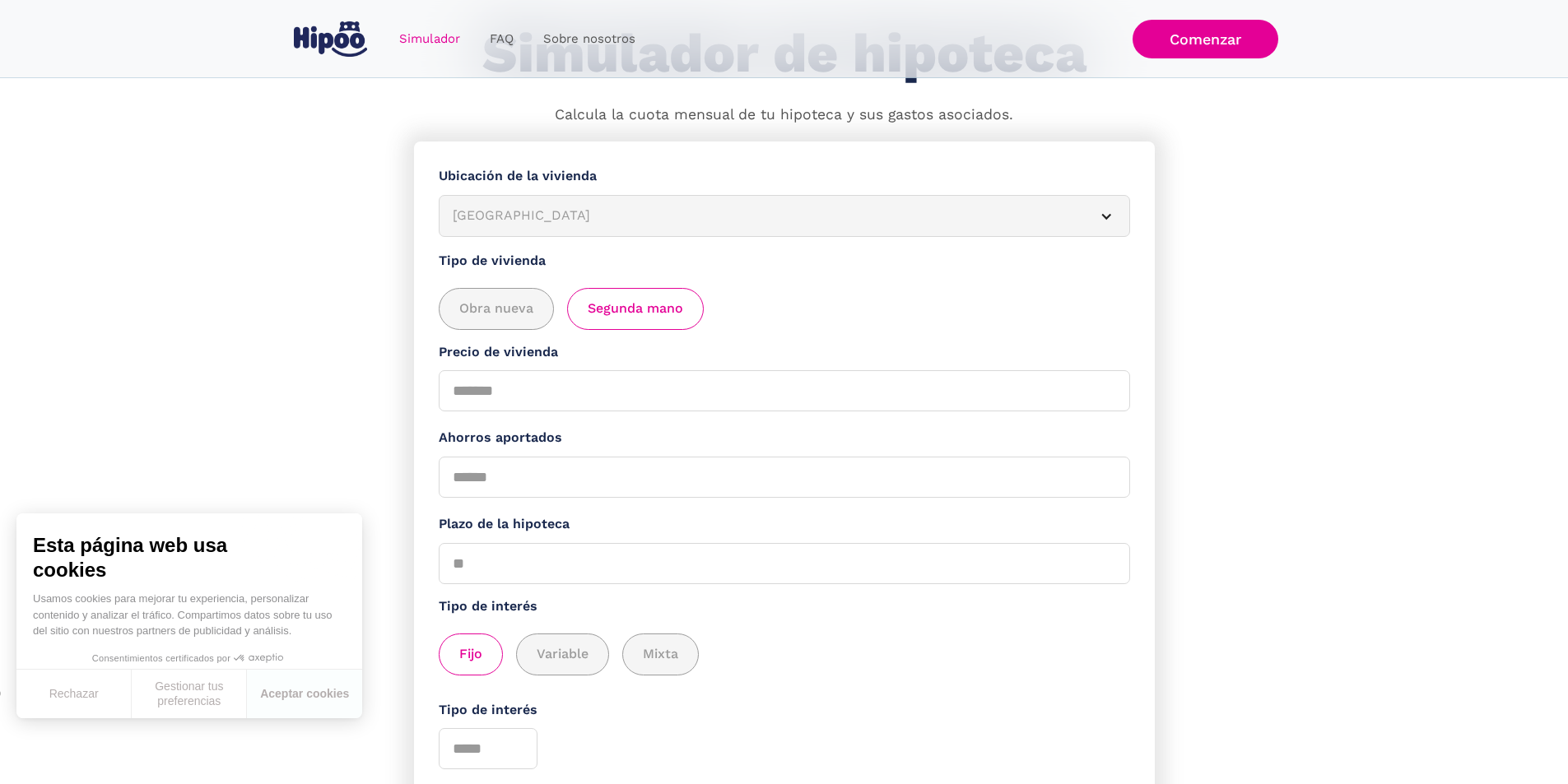
scroll to position [271, 0]
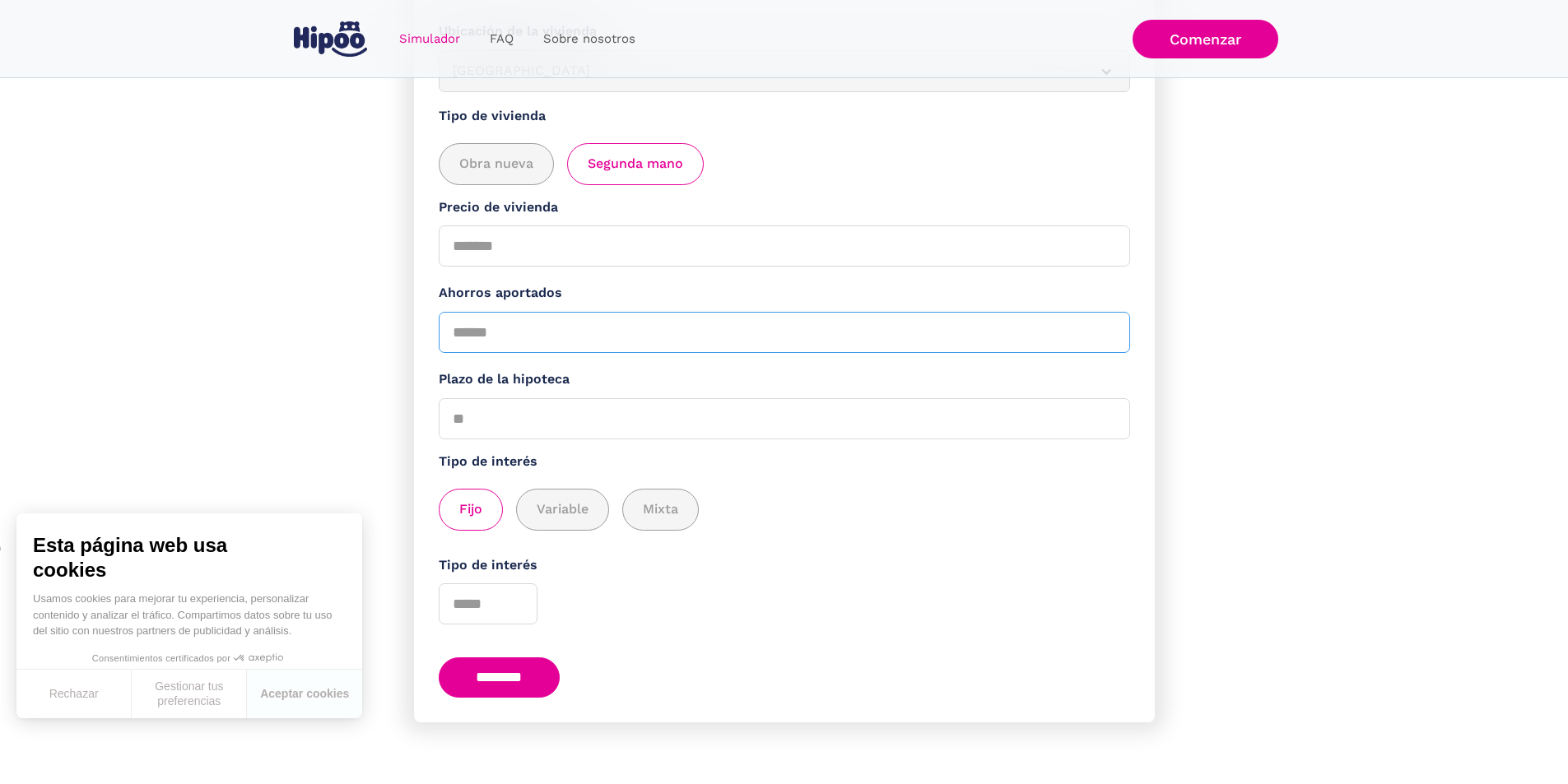
click at [927, 312] on input "*" at bounding box center [784, 333] width 691 height 41
click at [476, 333] on input "*****" at bounding box center [784, 333] width 691 height 41
drag, startPoint x: 455, startPoint y: 319, endPoint x: 476, endPoint y: 326, distance: 22.1
click at [476, 326] on input "*****" at bounding box center [784, 333] width 691 height 41
click at [477, 326] on input "*****" at bounding box center [784, 333] width 691 height 41
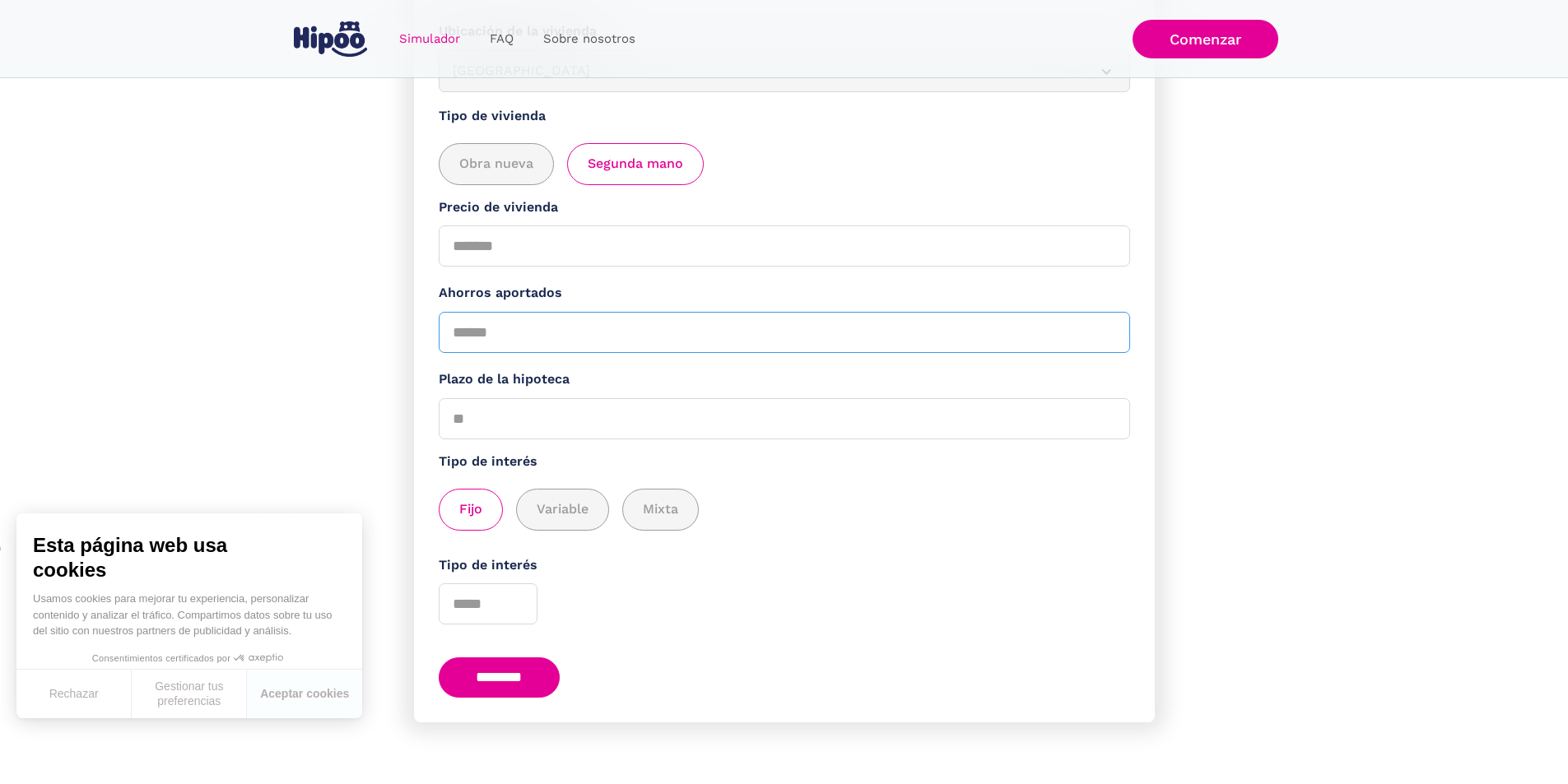
type input "*****"
click at [541, 674] on input "********" at bounding box center [500, 677] width 122 height 40
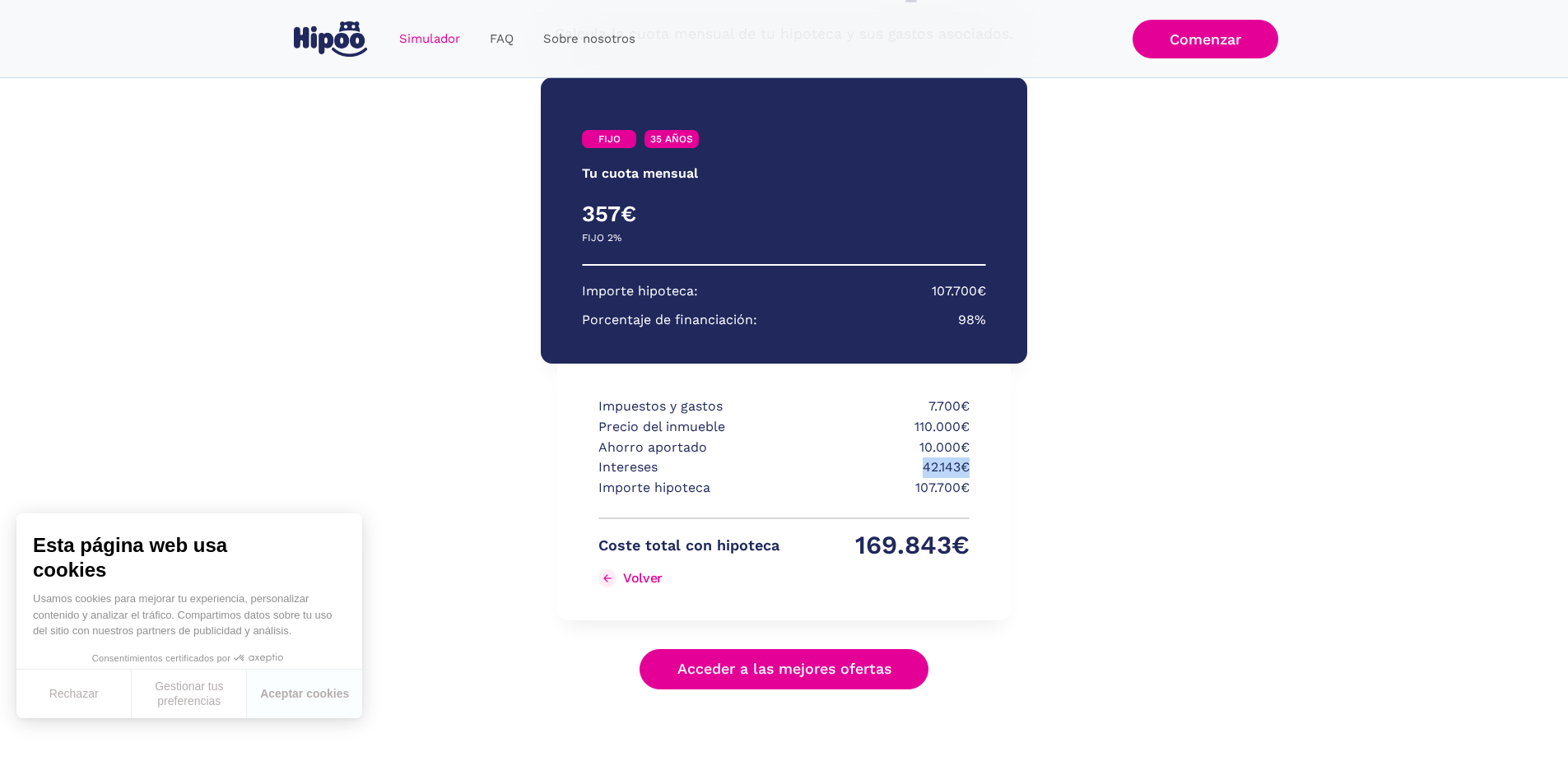
drag, startPoint x: 914, startPoint y: 468, endPoint x: 995, endPoint y: 460, distance: 81.4
click at [995, 460] on div "Impuestos y gastos 7.700€ Precio del inmueble 110.000€ Ahorro aportado 10.000€ …" at bounding box center [784, 492] width 452 height 257
click at [993, 476] on div "Impuestos y gastos 7.700€ Precio del inmueble 110.000€ Ahorro aportado 10.000€ …" at bounding box center [784, 492] width 452 height 257
click at [292, 696] on button "Aceptar cookies" at bounding box center [305, 694] width 116 height 49
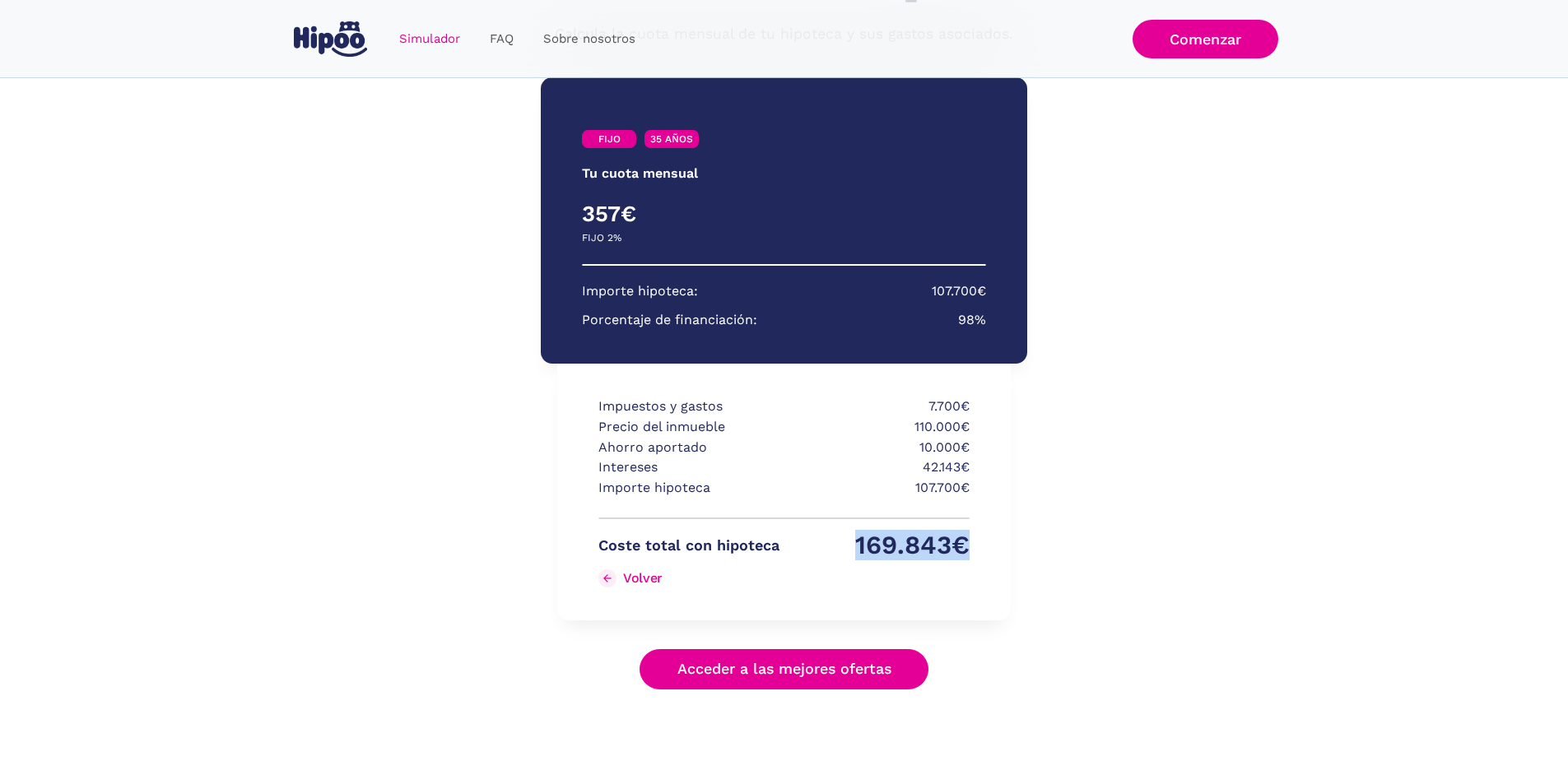
drag, startPoint x: 853, startPoint y: 542, endPoint x: 1113, endPoint y: 544, distance: 260.0
click at [1113, 544] on div "FIJO 35 AÑOS Tu cuota mensual PRIMEROS 3 AÑOS RESTO DE AÑOS 357€ 0€ FIJO 2% VAR…" at bounding box center [784, 383] width 741 height 644
click at [1088, 537] on div "FIJO 35 AÑOS Tu cuota mensual PRIMEROS 3 AÑOS RESTO DE AÑOS 357€ 0€ FIJO 2% VAR…" at bounding box center [784, 383] width 741 height 644
drag, startPoint x: 897, startPoint y: 497, endPoint x: 1033, endPoint y: 478, distance: 137.3
click at [1033, 478] on div "FIJO 35 AÑOS Tu cuota mensual PRIMEROS 3 AÑOS RESTO DE AÑOS 357€ 0€ FIJO 2% VAR…" at bounding box center [784, 383] width 741 height 644
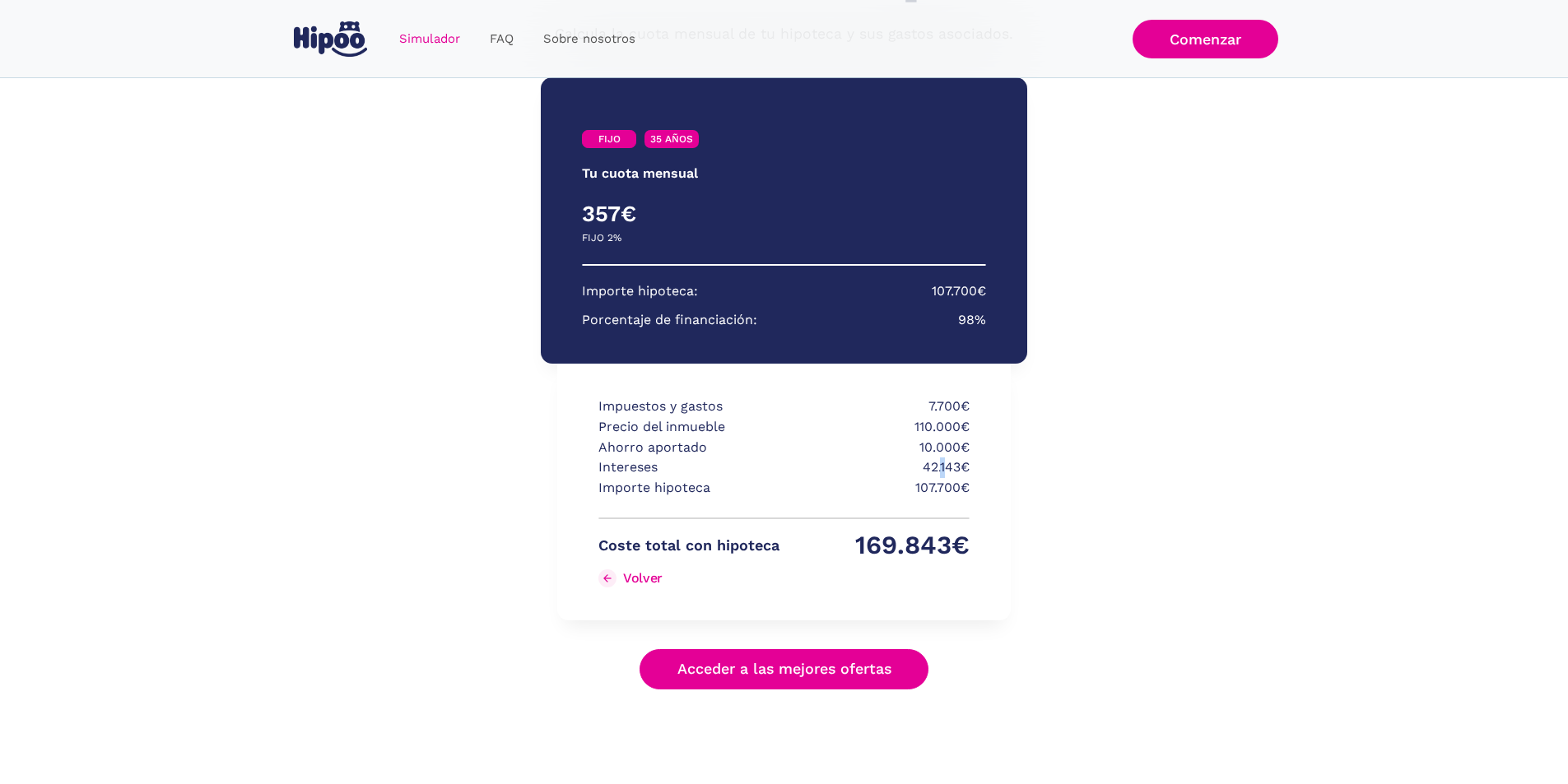
click at [937, 463] on p "42.143€" at bounding box center [879, 468] width 182 height 21
drag, startPoint x: 904, startPoint y: 460, endPoint x: 1062, endPoint y: 467, distance: 158.2
click at [1062, 467] on div "FIJO 35 AÑOS Tu cuota mensual PRIMEROS 3 AÑOS RESTO DE AÑOS 357€ 0€ FIJO 2% VAR…" at bounding box center [784, 383] width 741 height 644
click at [1006, 526] on div "Impuestos y gastos 7.700€ Precio del inmueble 110.000€ Ahorro aportado 10.000€ …" at bounding box center [784, 492] width 452 height 257
drag, startPoint x: 800, startPoint y: 541, endPoint x: 1163, endPoint y: 523, distance: 363.4
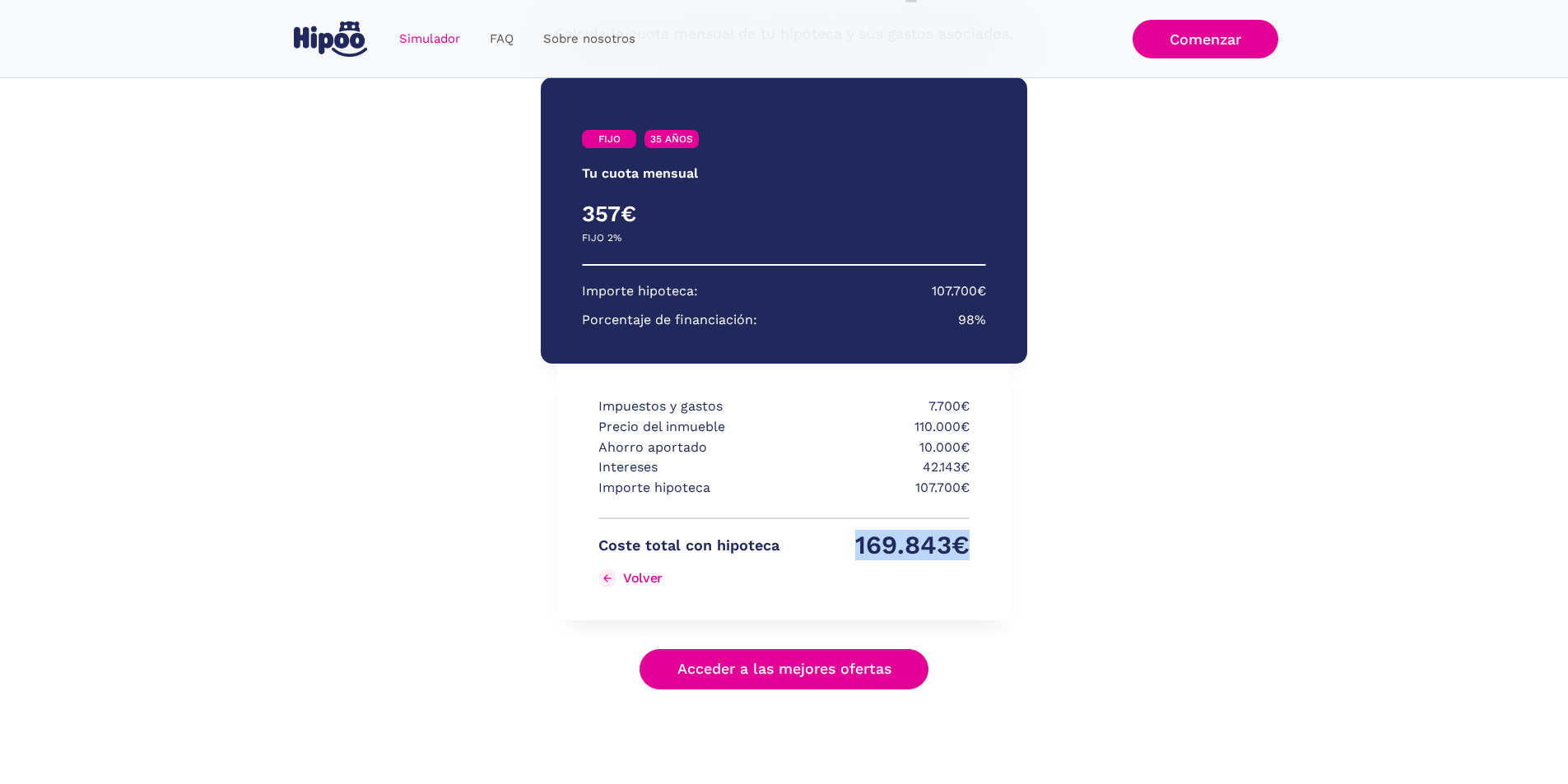
click at [1163, 523] on section "**********" at bounding box center [784, 422] width 1568 height 722
click at [618, 572] on img "Simulador Form success" at bounding box center [621, 577] width 11 height 11
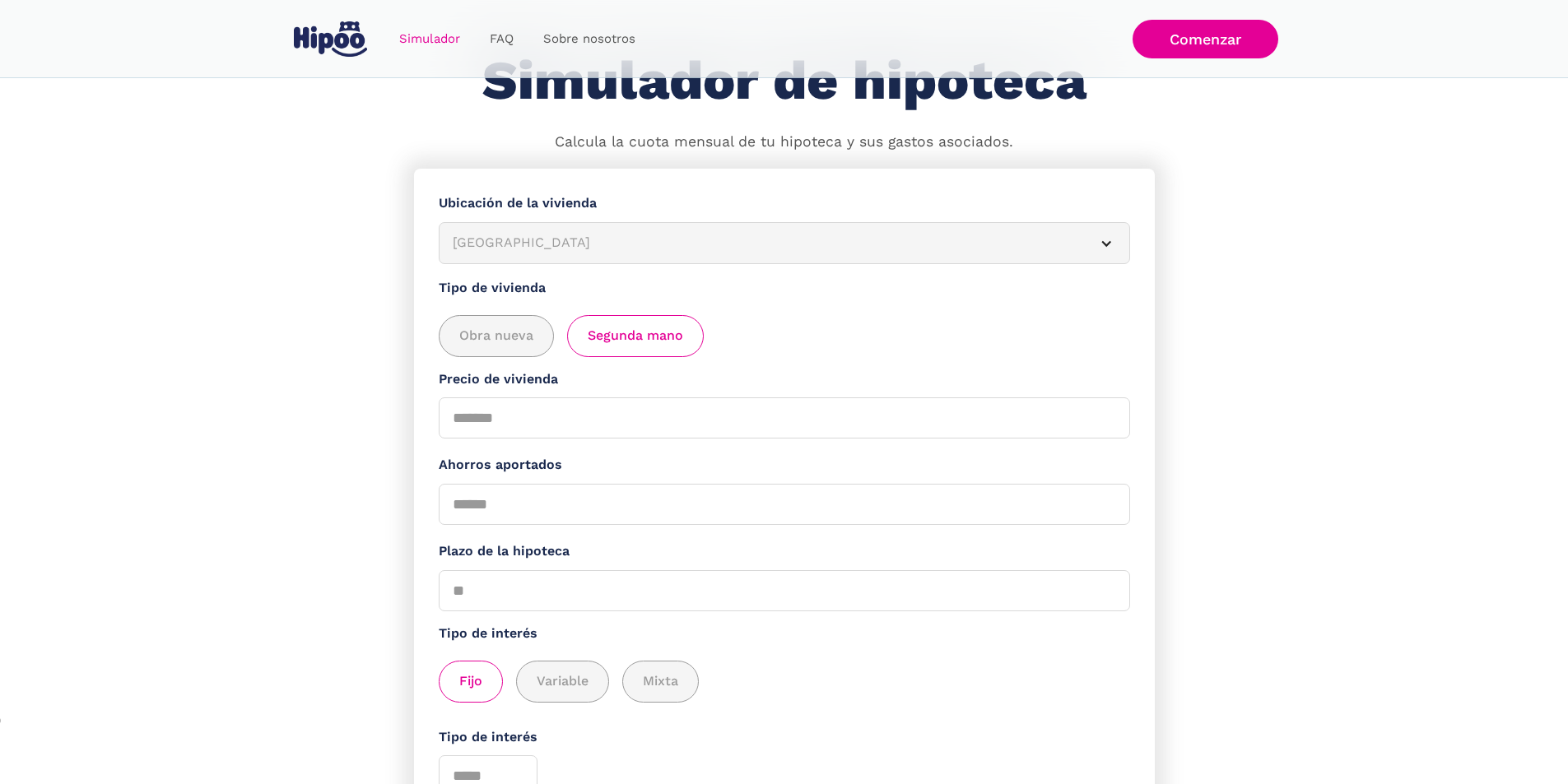
scroll to position [247, 0]
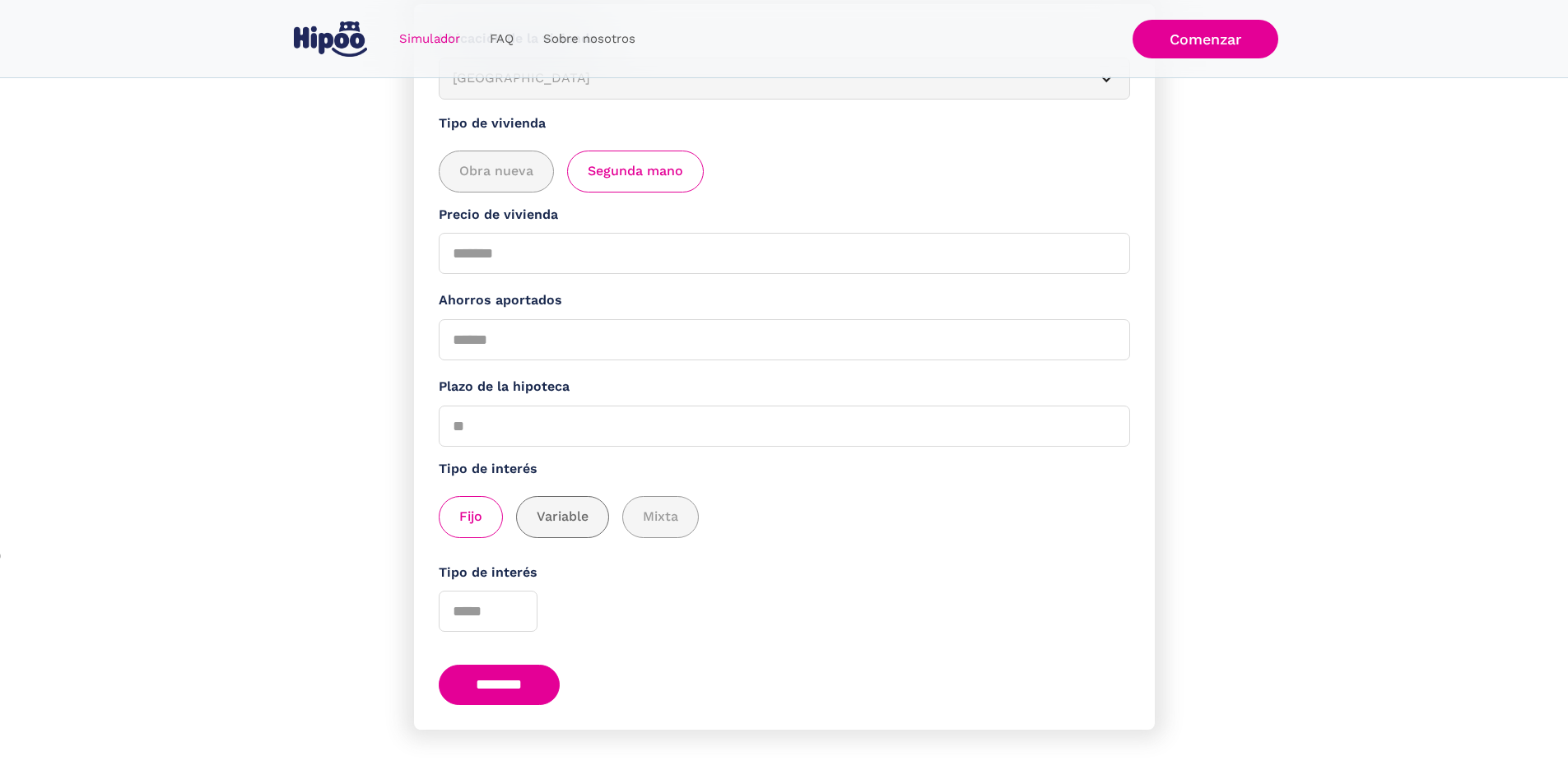
click at [589, 526] on span "Variable" at bounding box center [562, 517] width 52 height 21
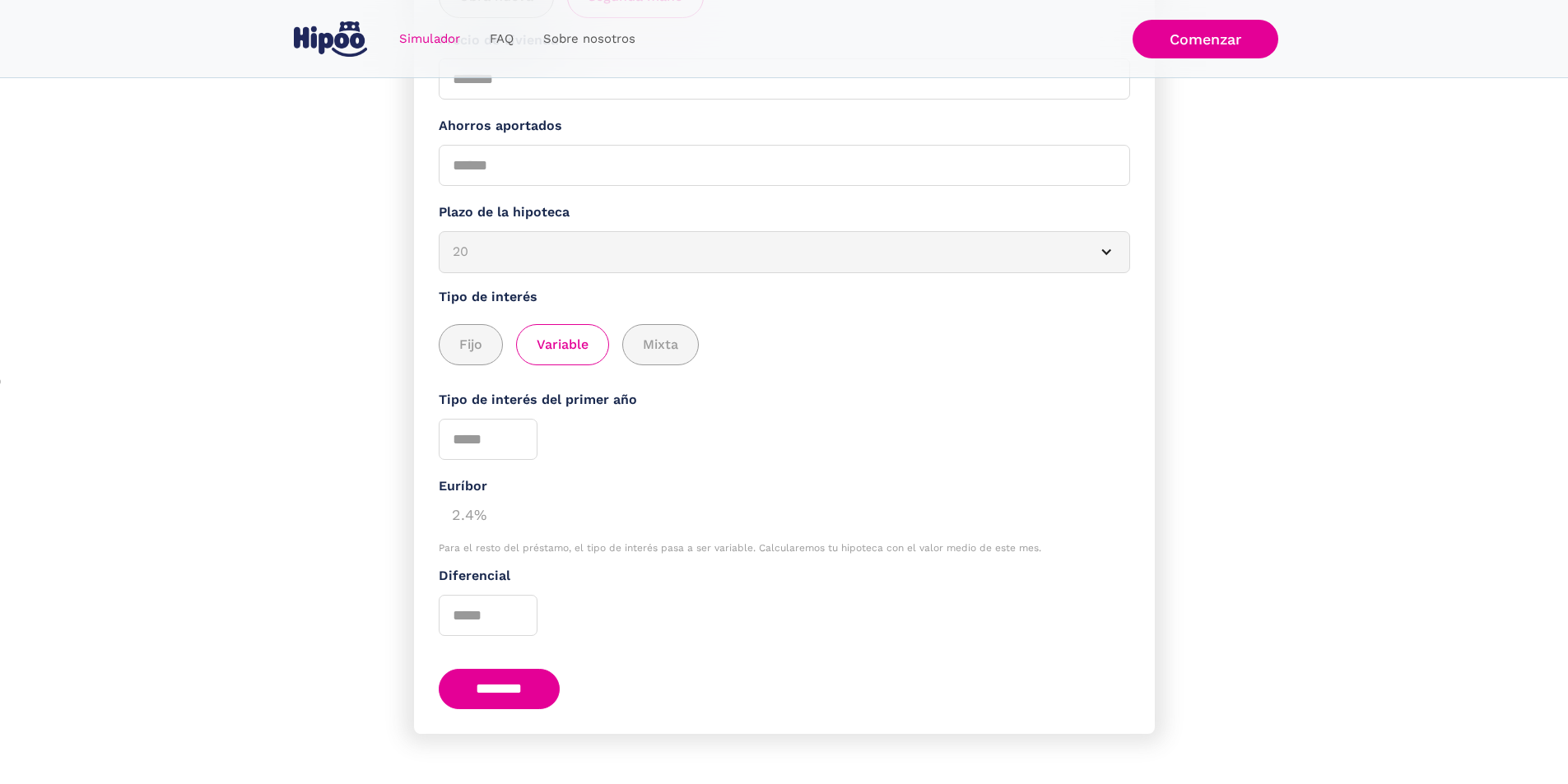
scroll to position [449, 0]
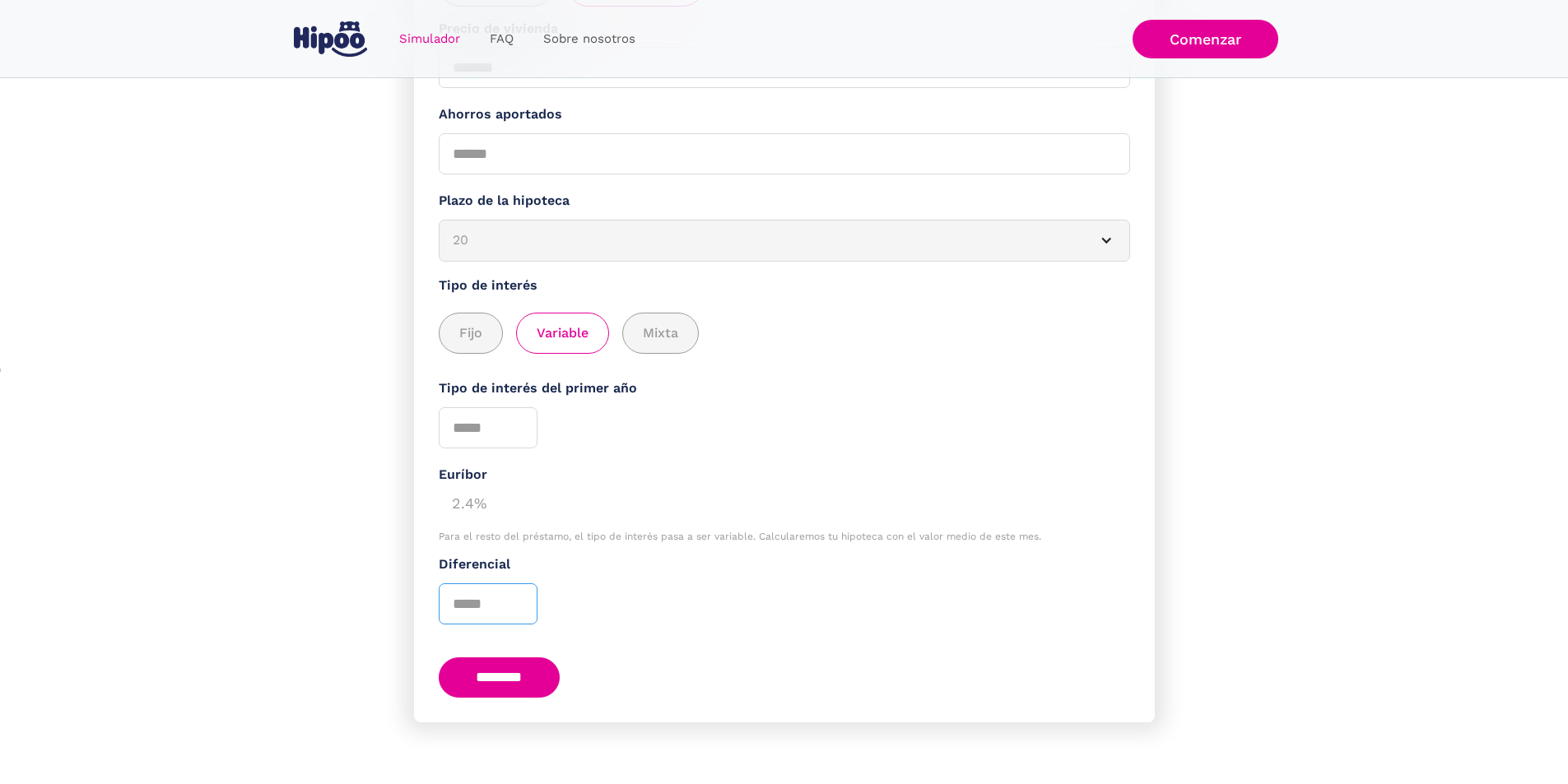
click at [524, 598] on input "*" at bounding box center [488, 604] width 99 height 41
click at [527, 590] on input "*" at bounding box center [488, 604] width 99 height 41
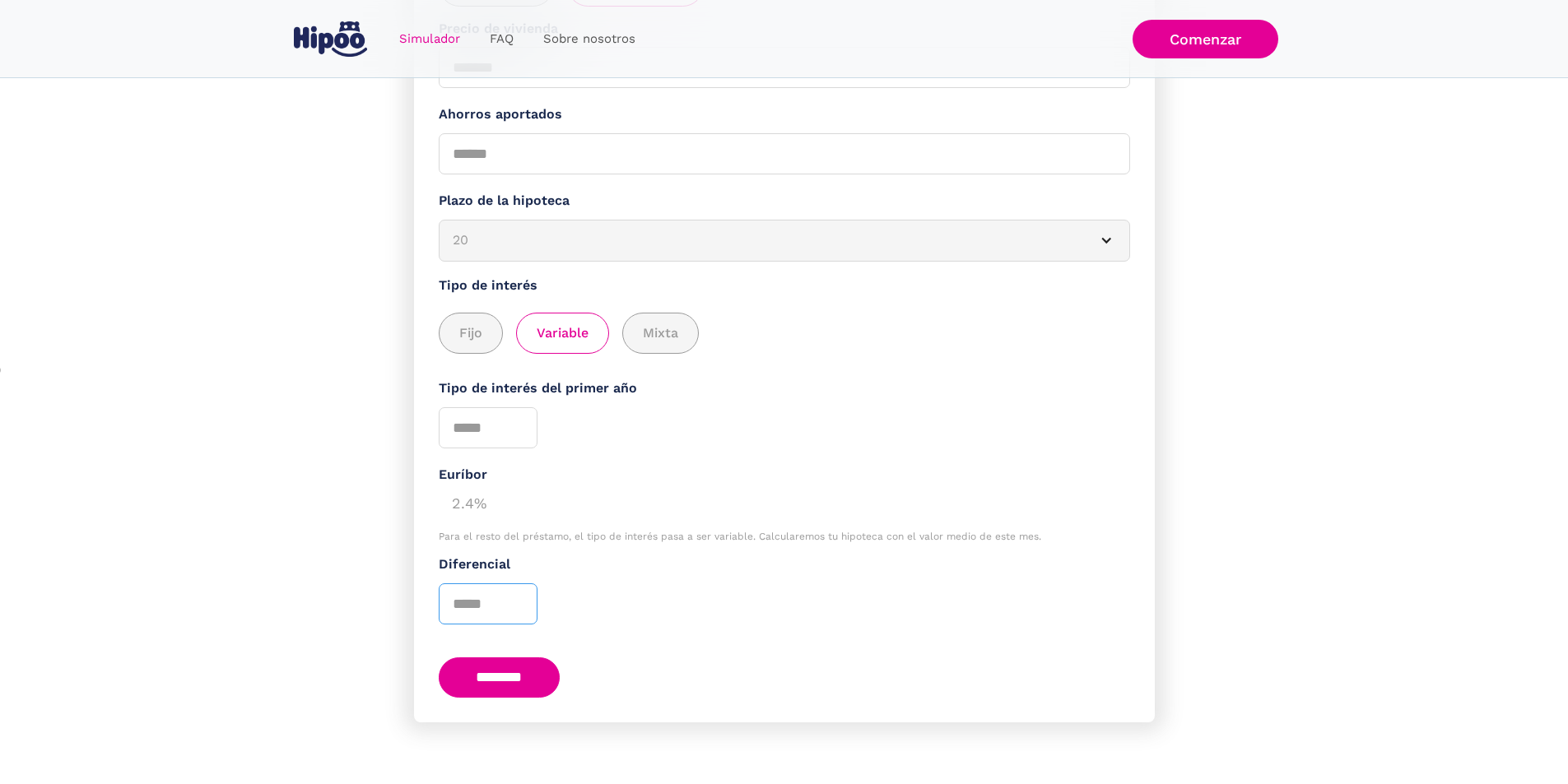
click at [527, 605] on input "*" at bounding box center [488, 604] width 99 height 41
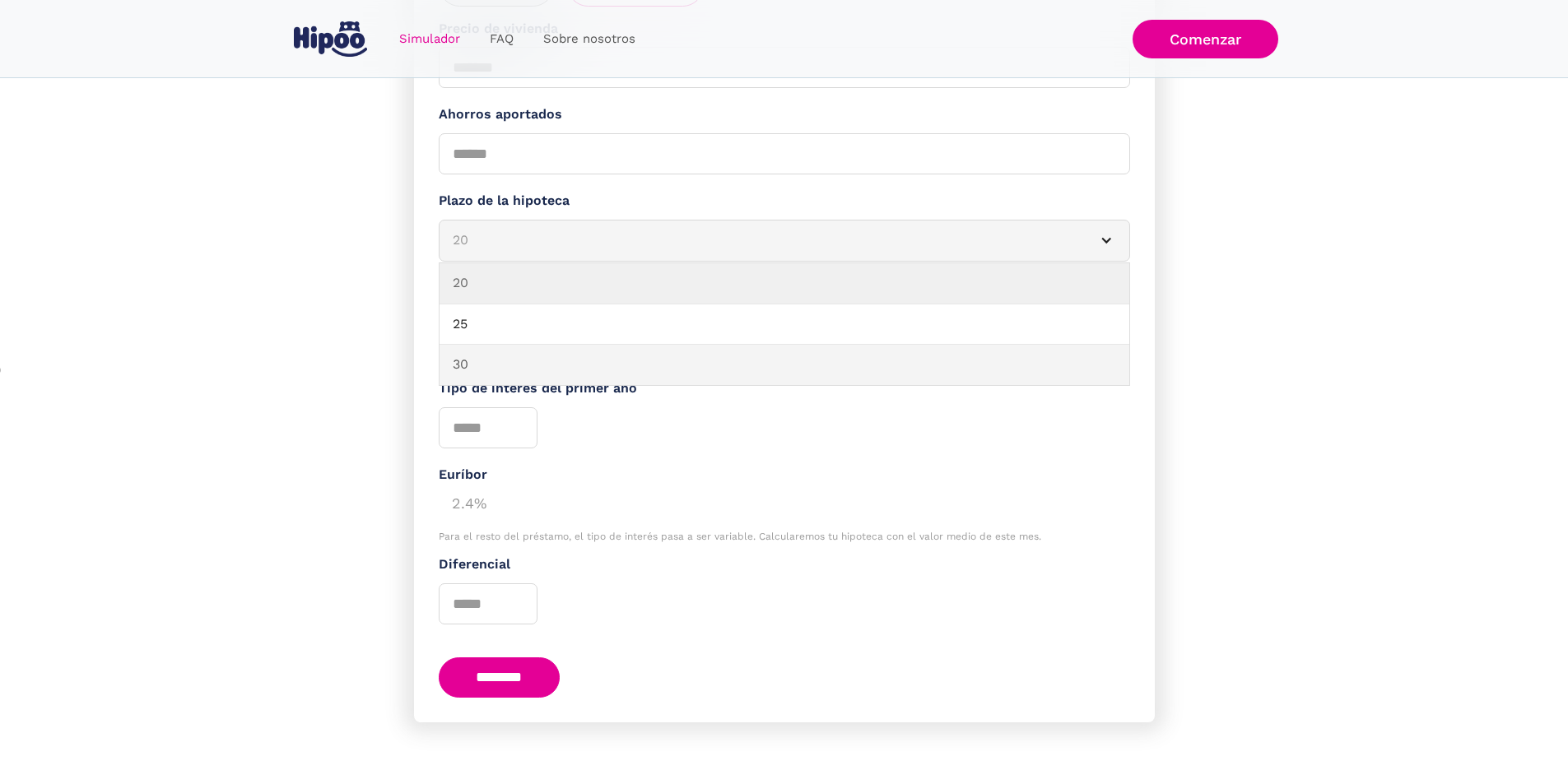
click at [855, 345] on link "30" at bounding box center [784, 366] width 689 height 41
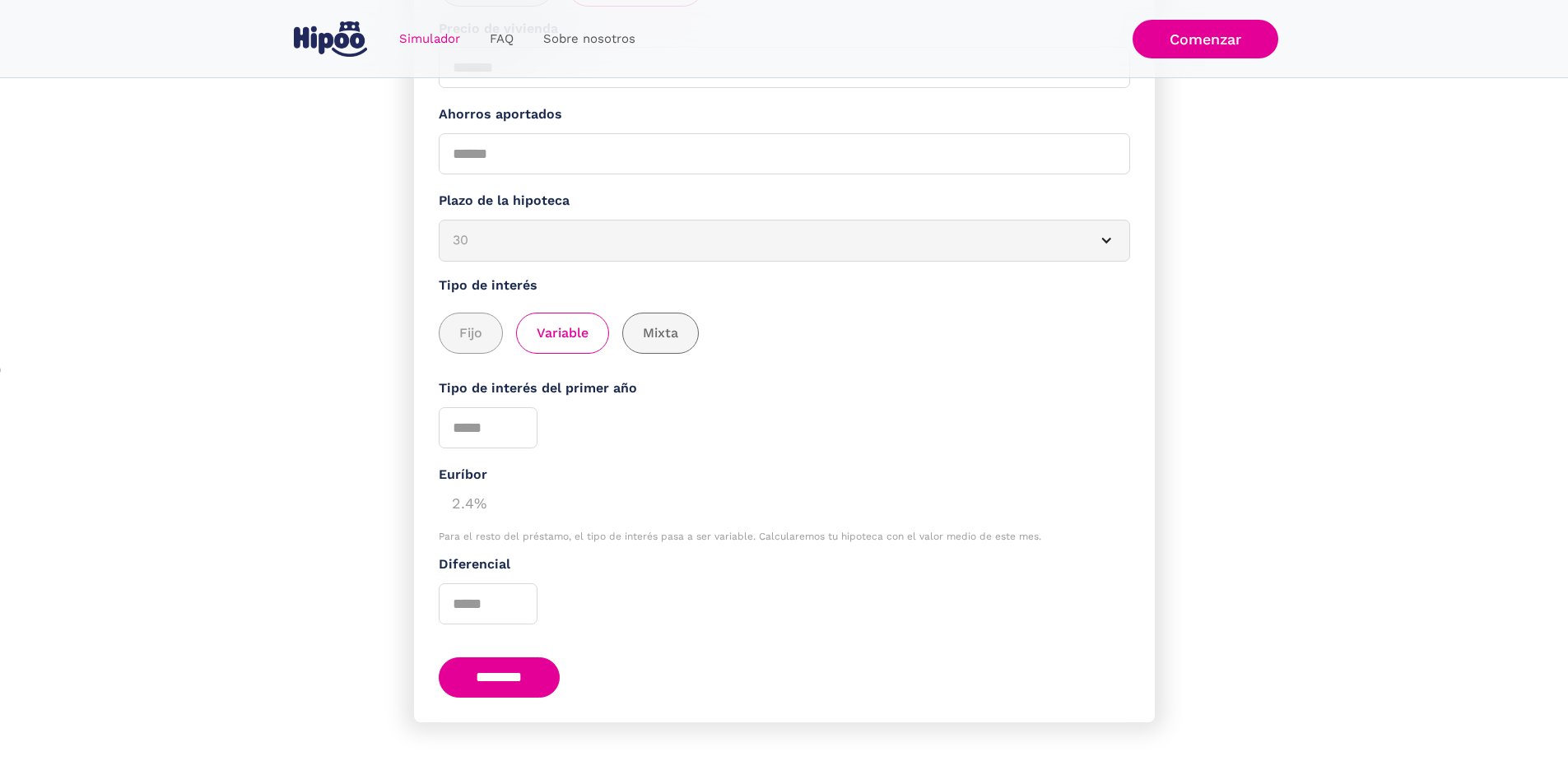
click at [673, 323] on span "Mixta" at bounding box center [661, 334] width 36 height 21
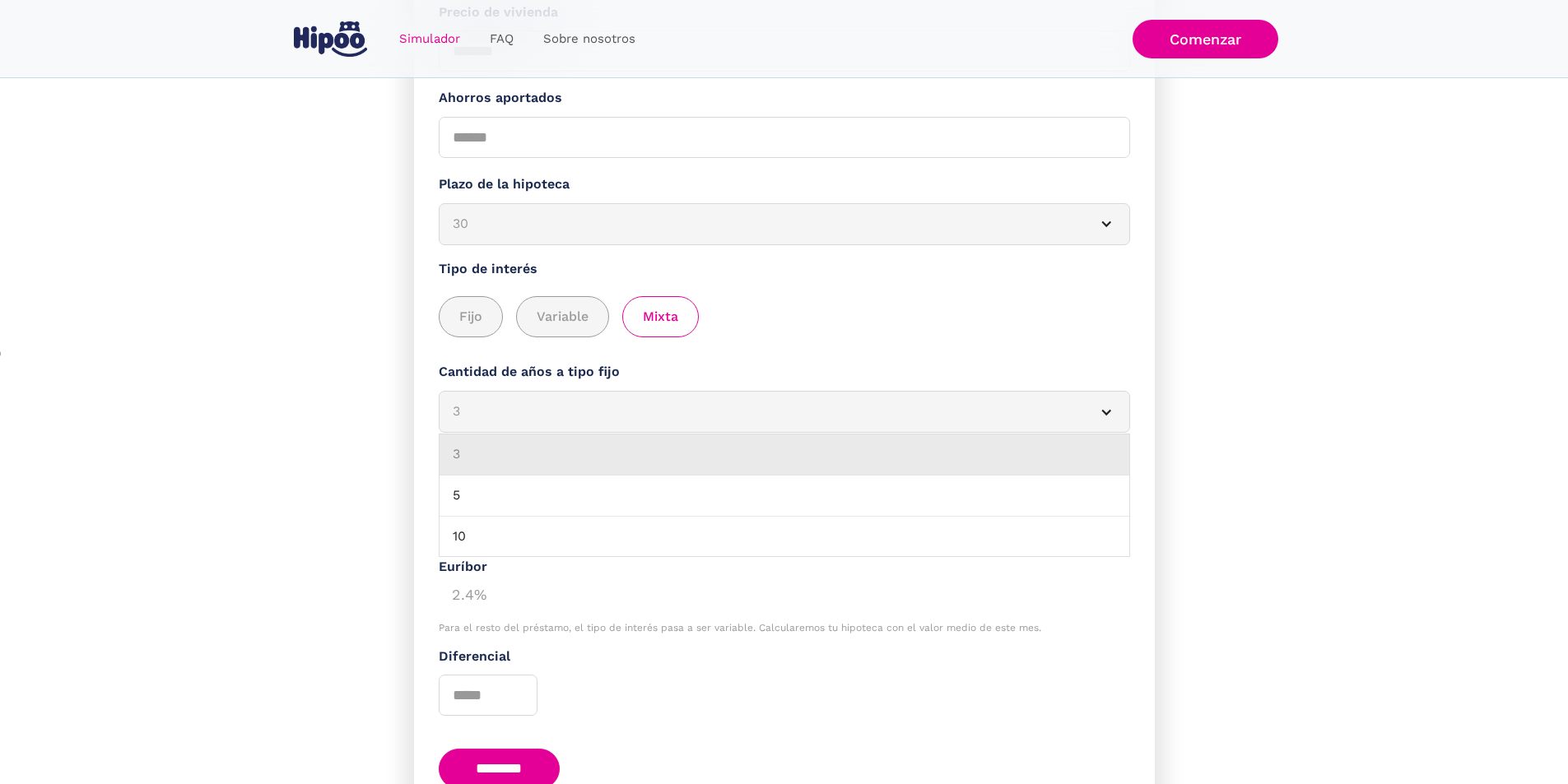
scroll to position [1, 0]
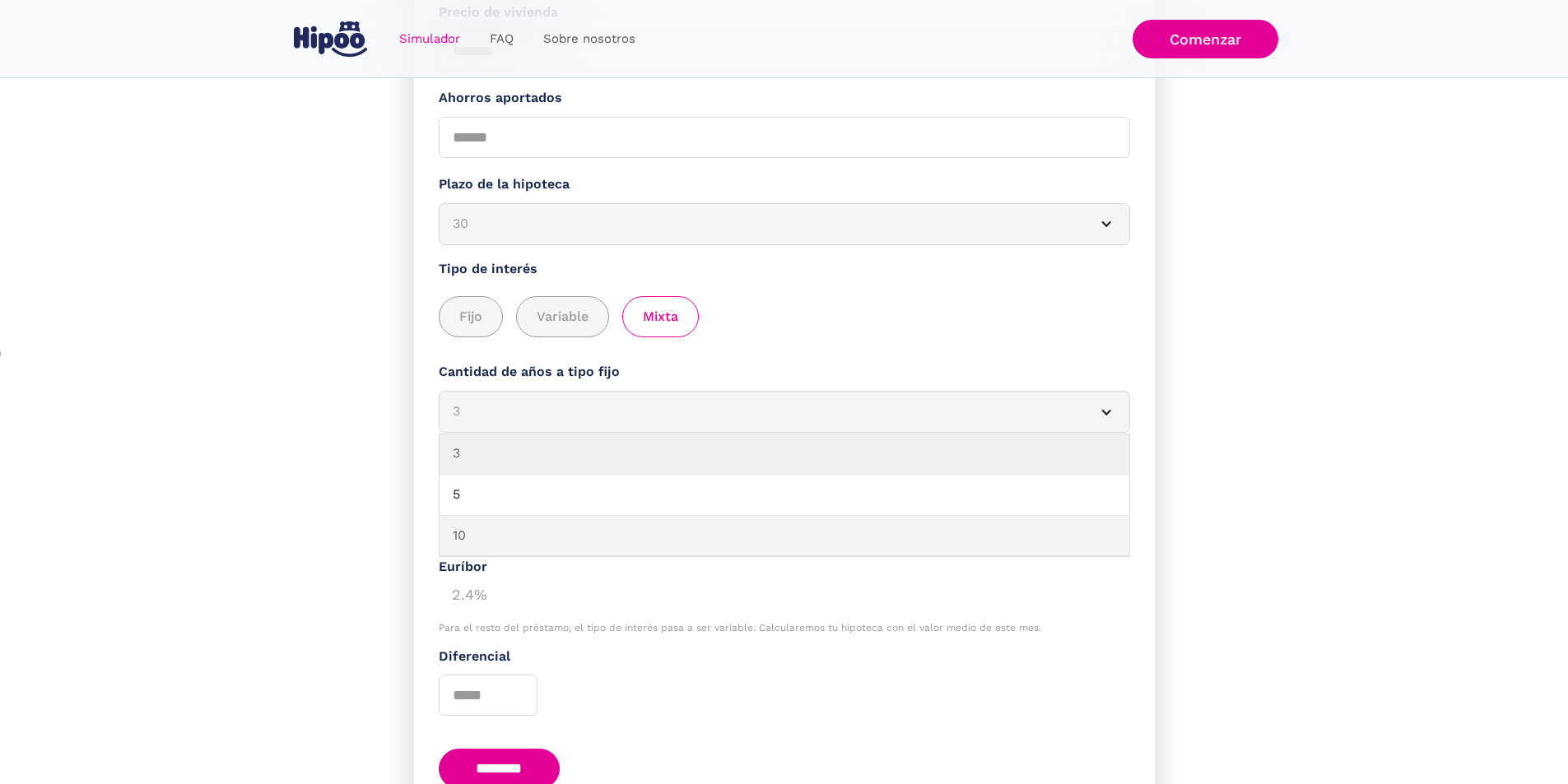
click at [563, 539] on link "10" at bounding box center [784, 537] width 689 height 41
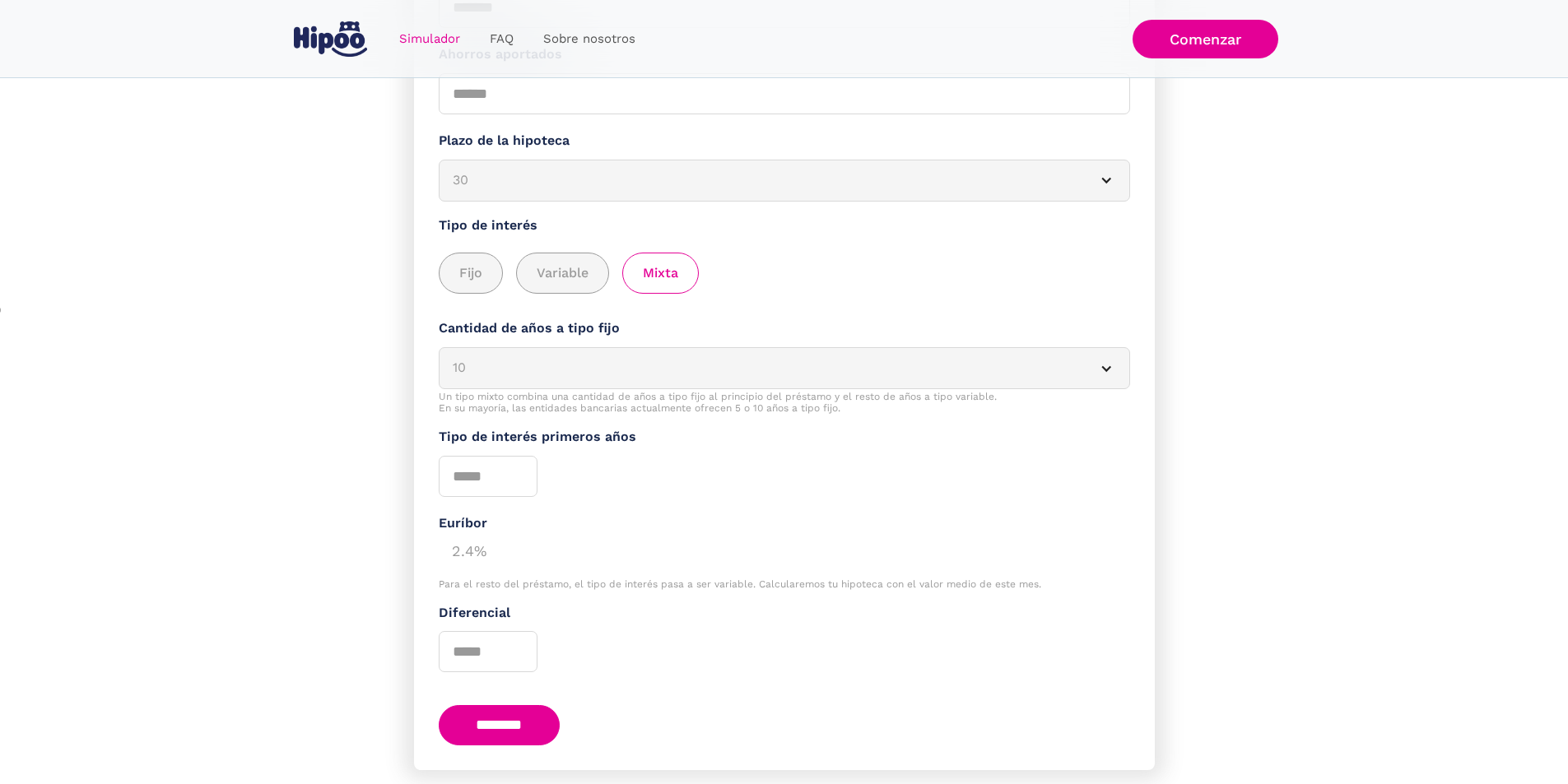
scroll to position [557, 0]
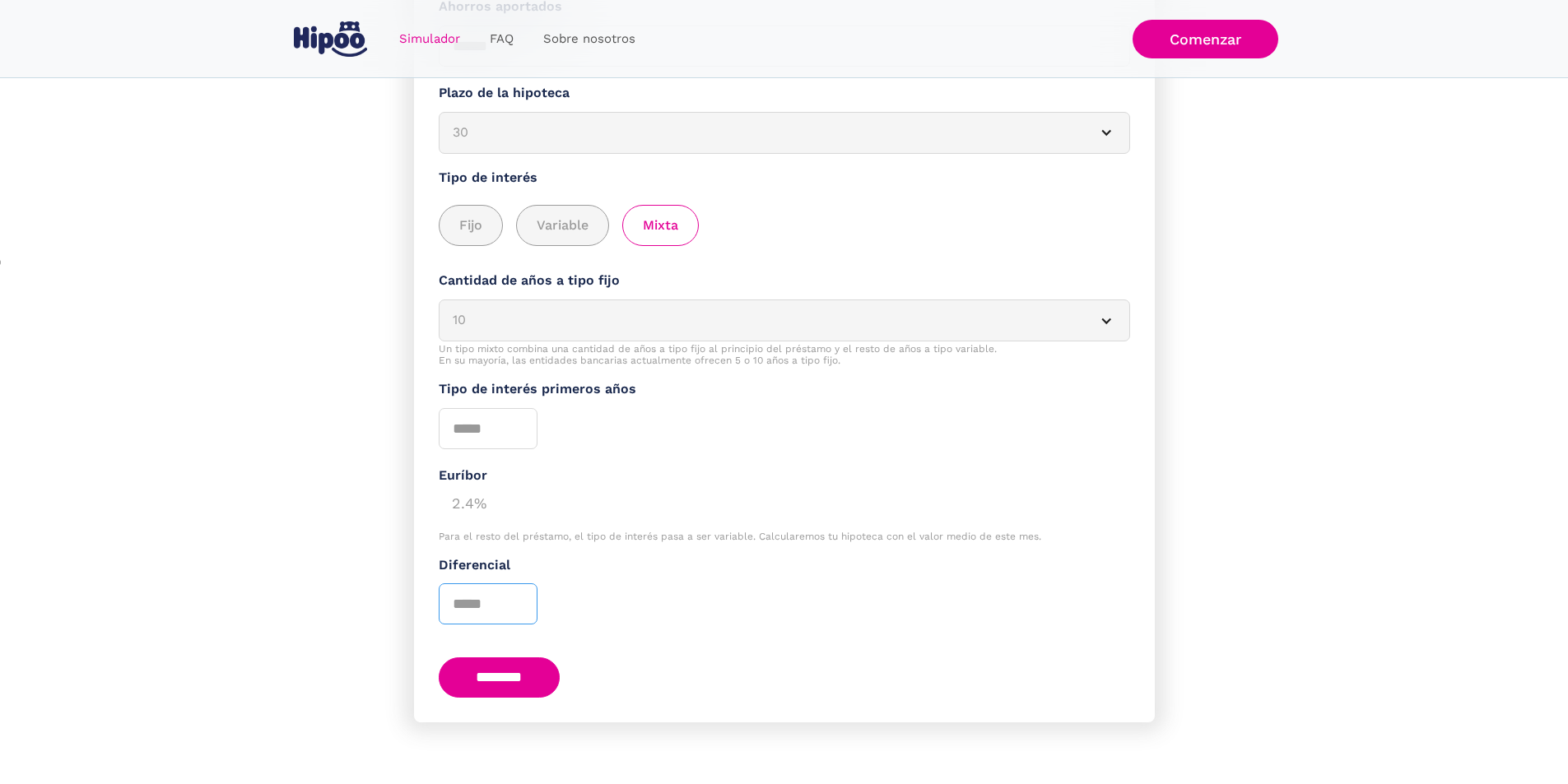
click at [520, 594] on input "*" at bounding box center [488, 604] width 99 height 41
click at [525, 597] on input "*" at bounding box center [488, 604] width 99 height 41
click at [526, 598] on input "*" at bounding box center [488, 604] width 99 height 41
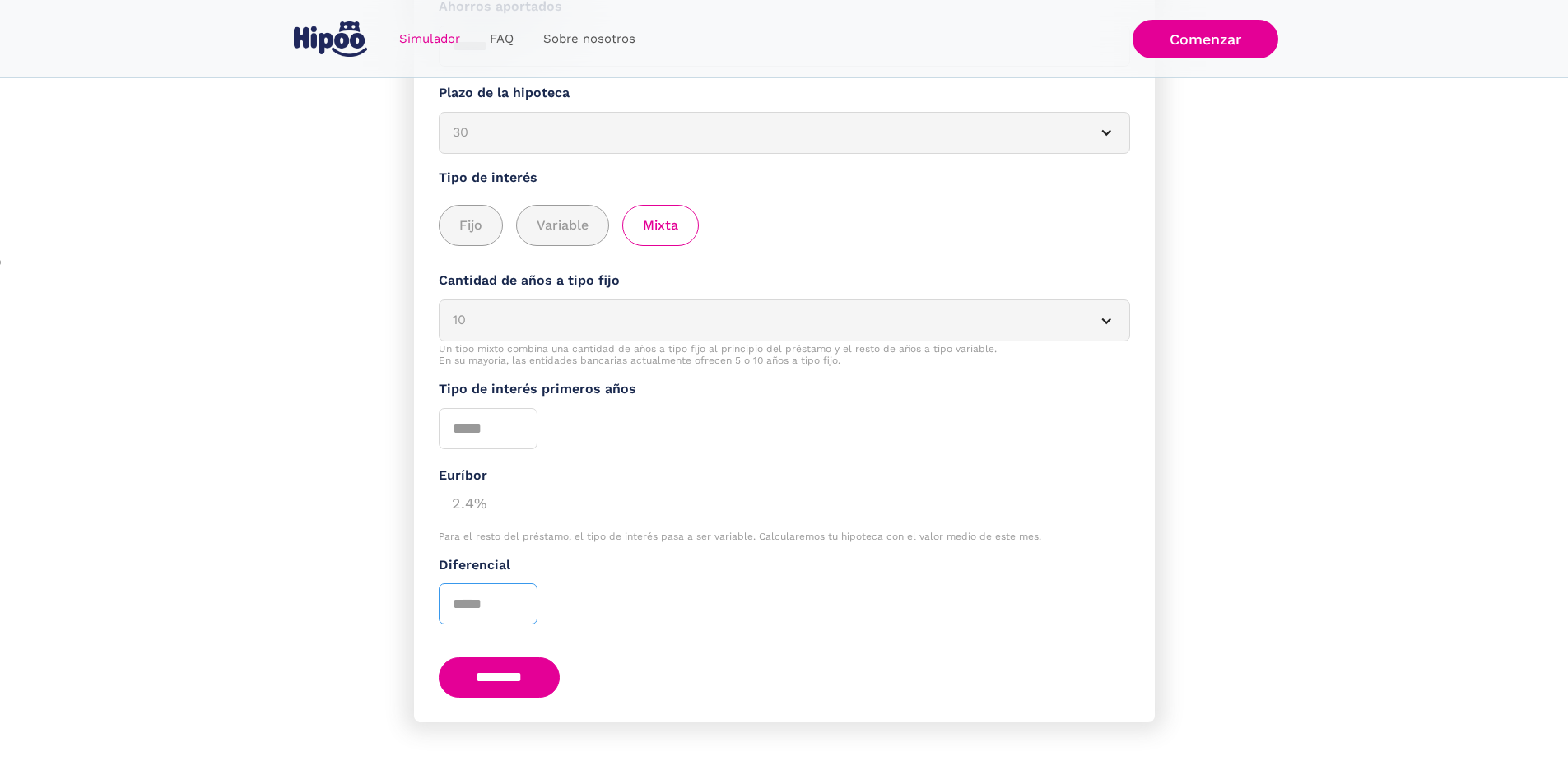
type input "*"
click at [525, 594] on input "*" at bounding box center [488, 604] width 99 height 41
click at [510, 687] on input "********" at bounding box center [500, 677] width 122 height 40
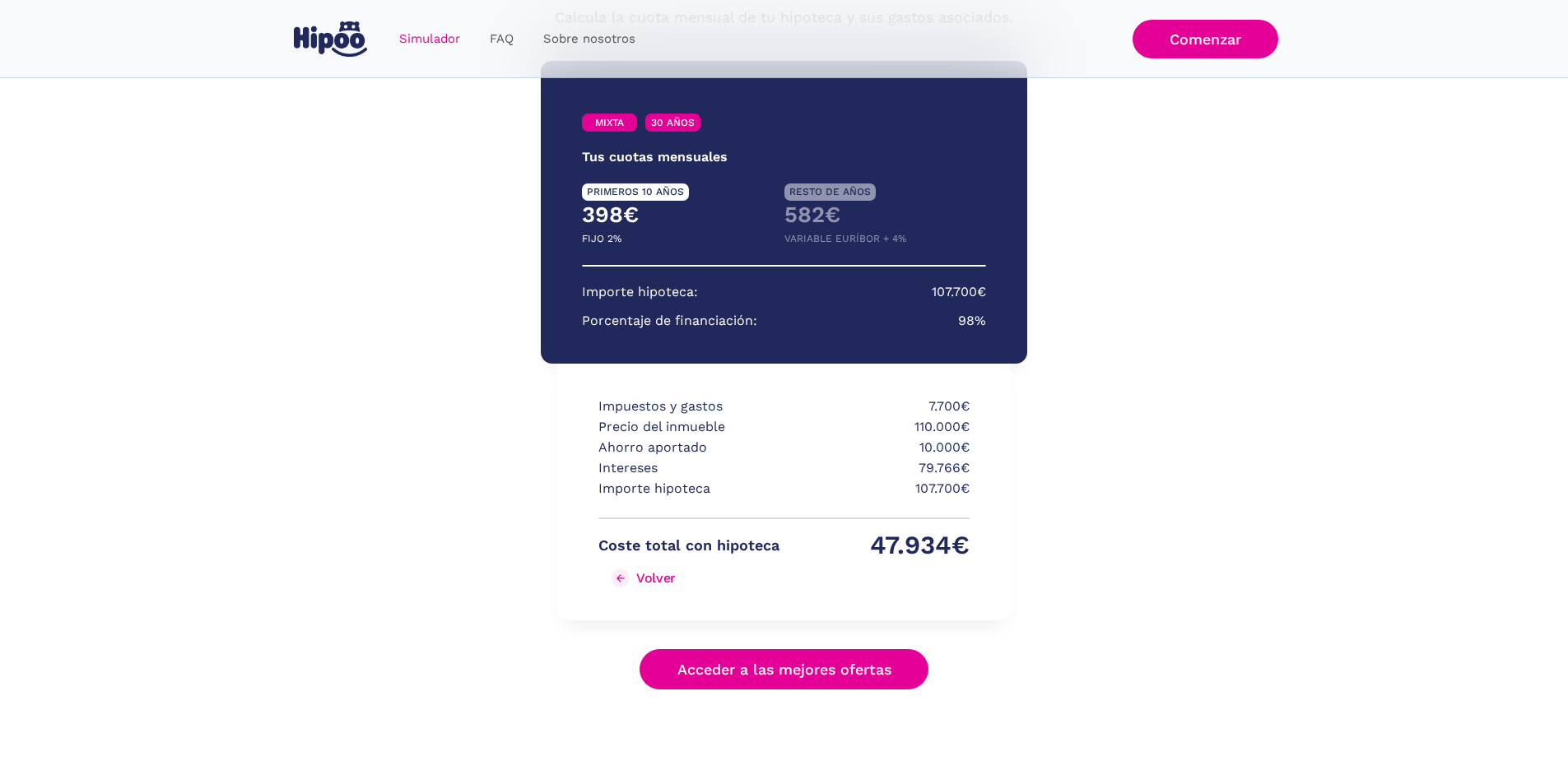
click at [760, 572] on link "Volver" at bounding box center [689, 578] width 182 height 26
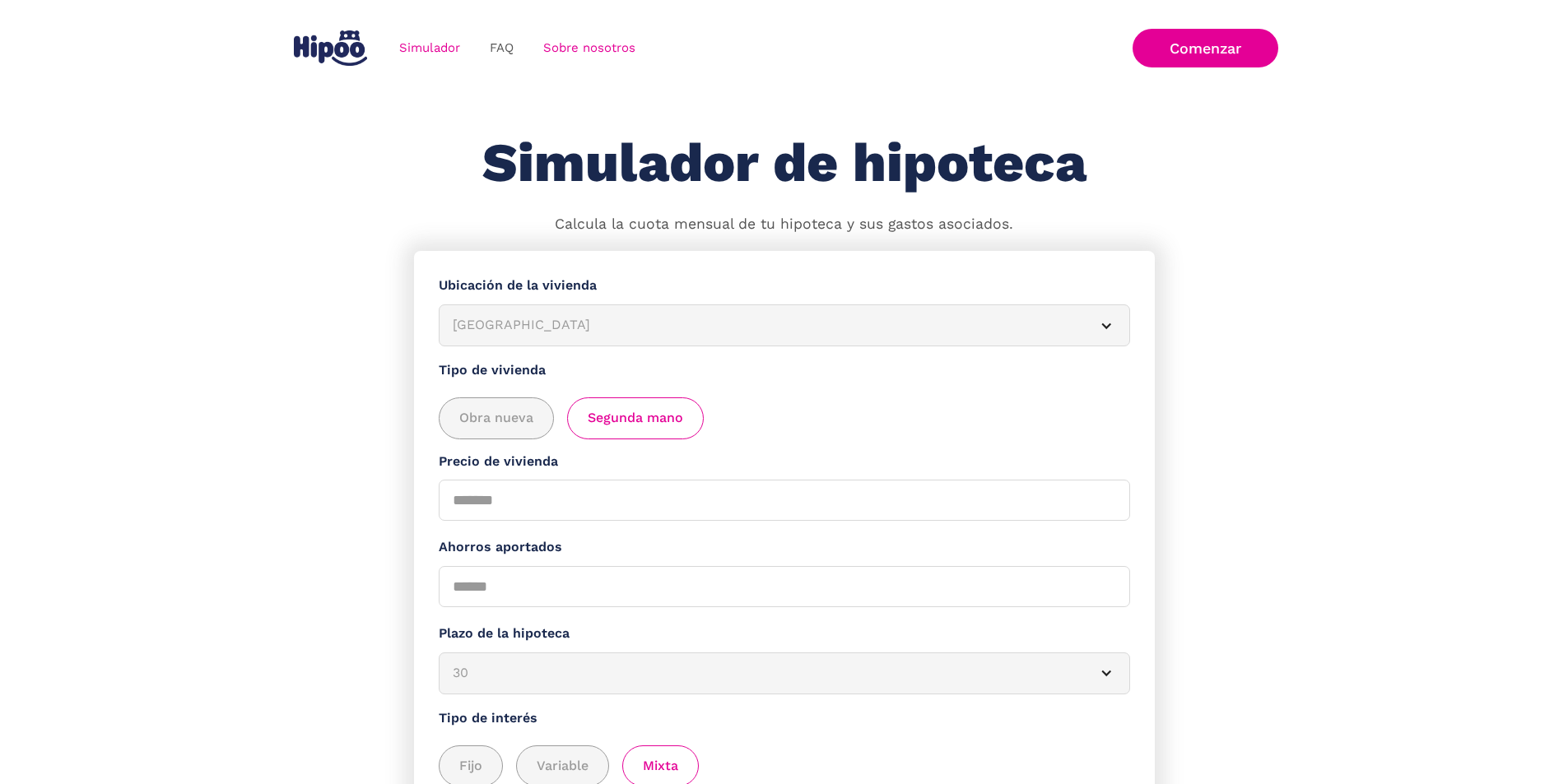
click at [583, 50] on link "Sobre nosotros" at bounding box center [590, 48] width 122 height 32
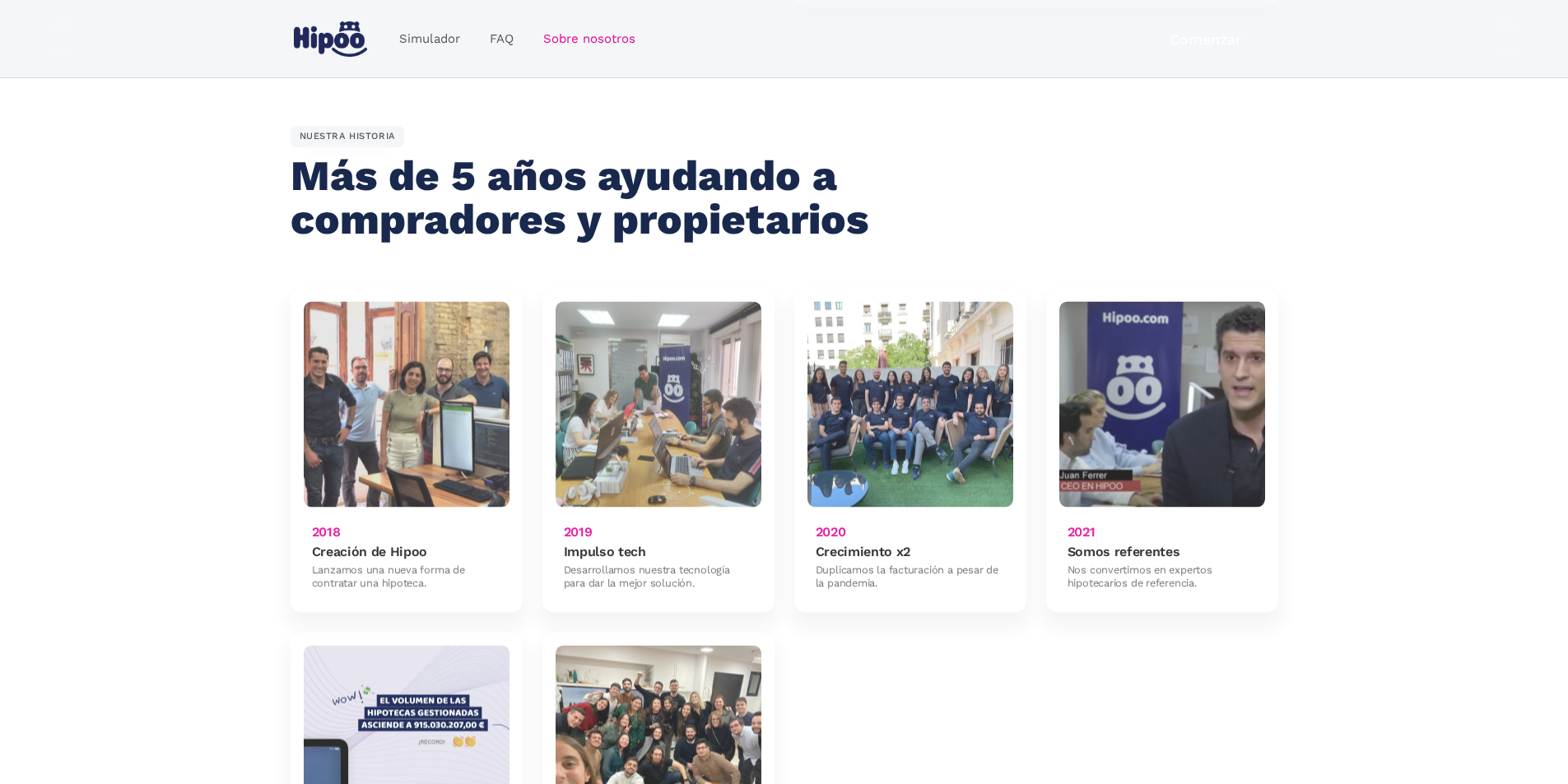
scroll to position [905, 0]
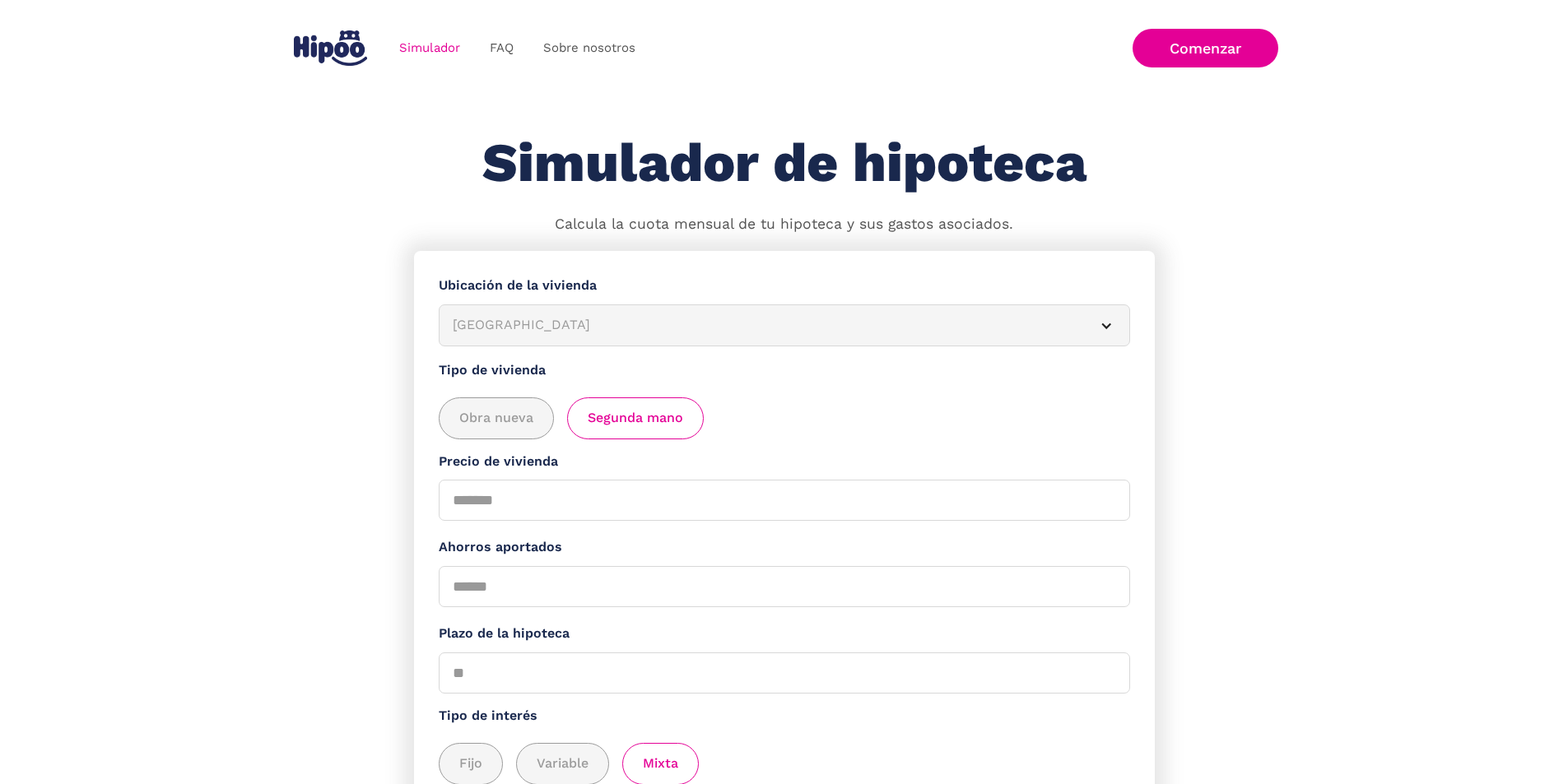
scroll to position [184, 0]
